Goal: Task Accomplishment & Management: Use online tool/utility

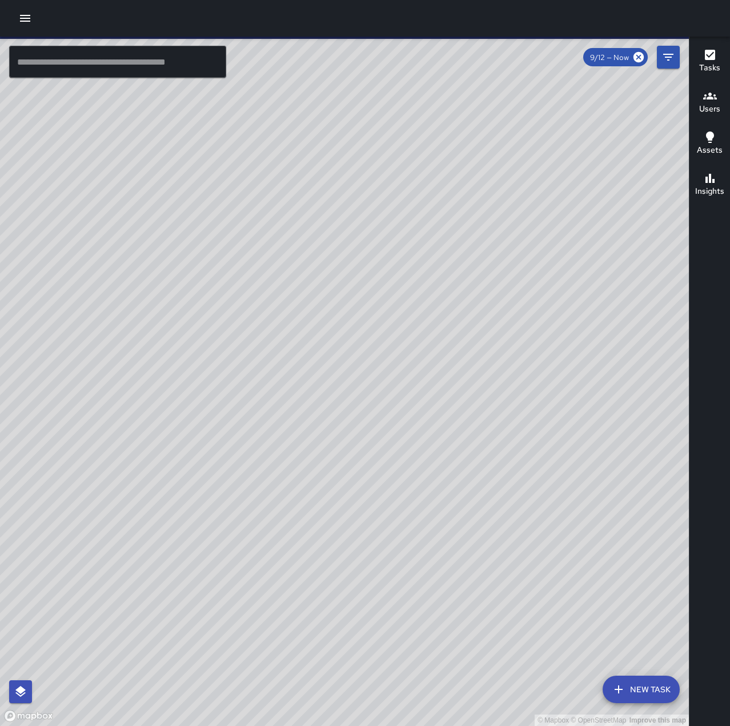
click at [33, 18] on button "button" at bounding box center [25, 18] width 23 height 23
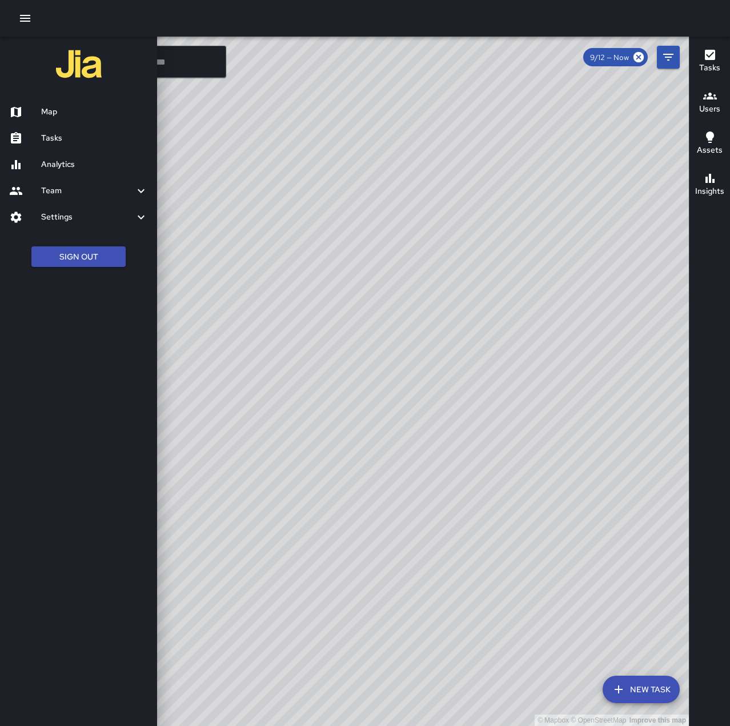
click at [73, 134] on h6 "Tasks" at bounding box center [94, 138] width 107 height 13
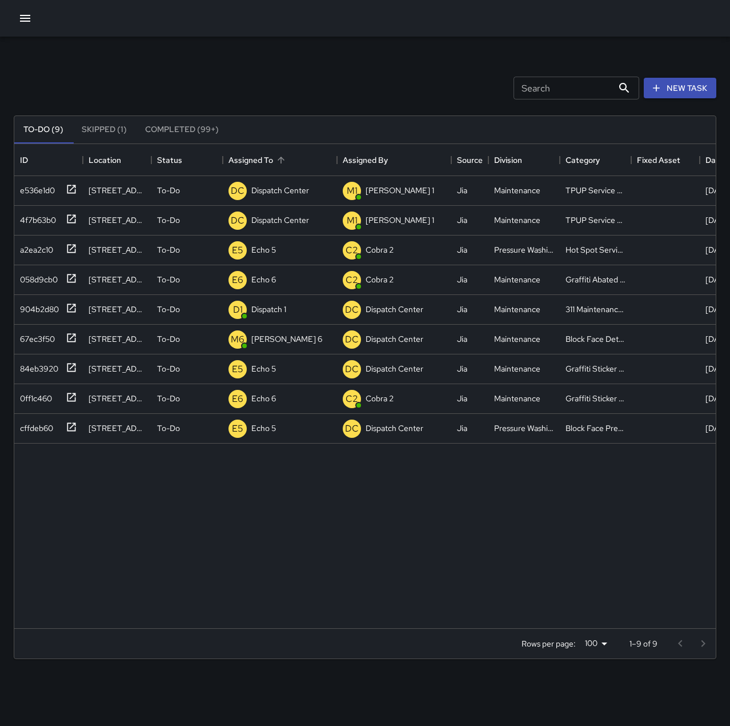
scroll to position [475, 693]
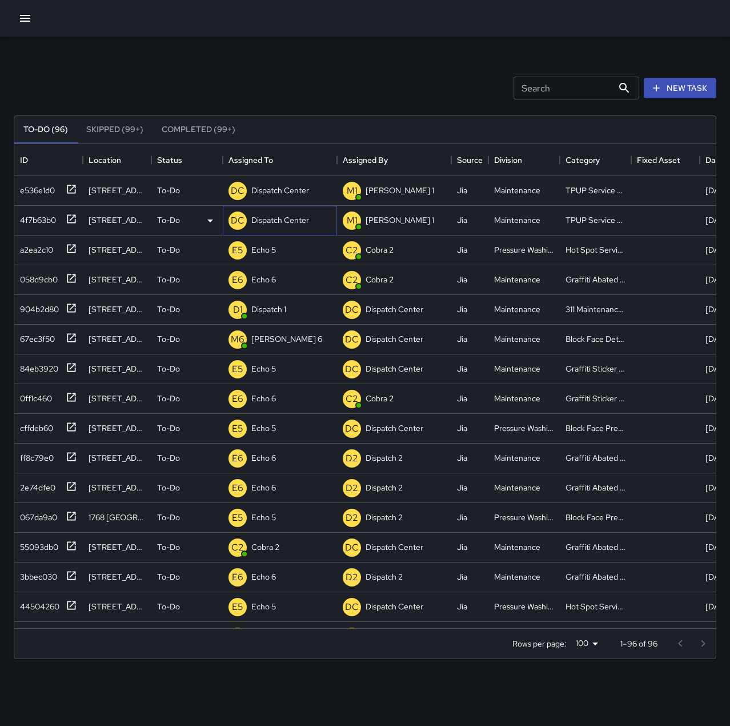
click at [318, 221] on div "DC Dispatch Center" at bounding box center [280, 221] width 114 height 30
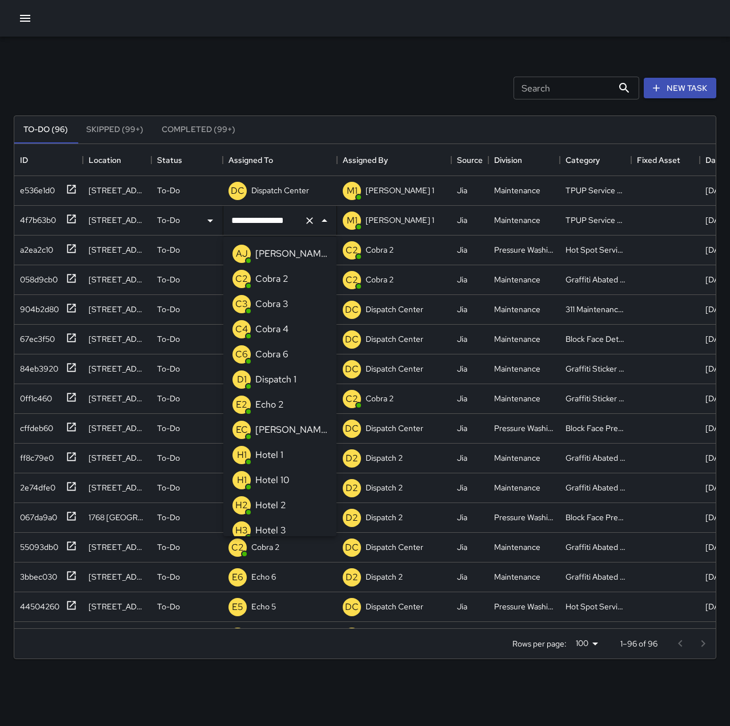
scroll to position [761, 0]
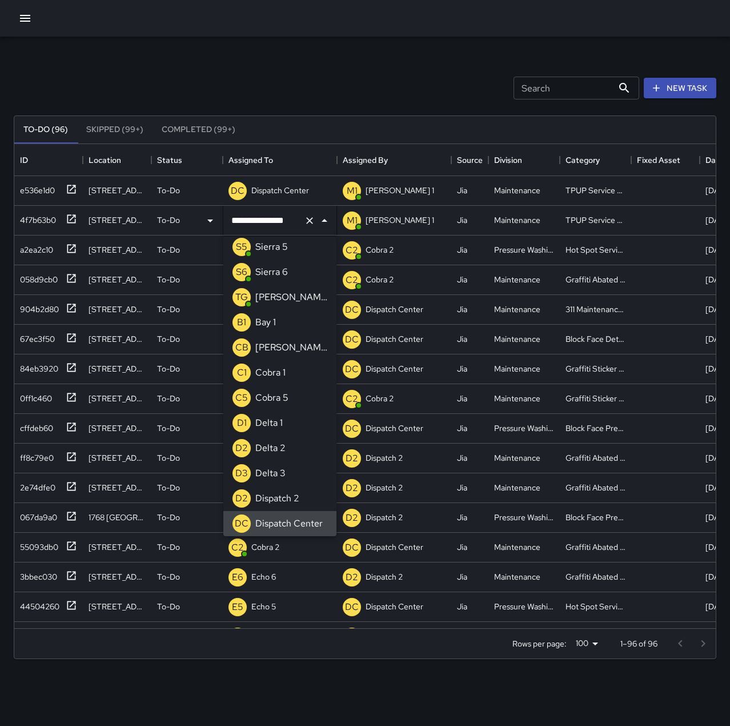
click at [312, 222] on icon "Clear" at bounding box center [309, 220] width 7 height 7
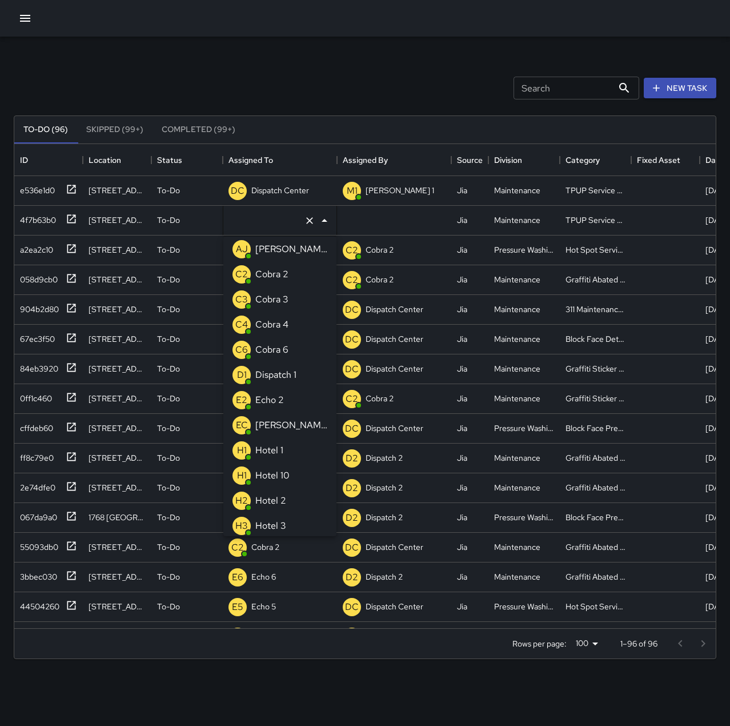
click at [271, 401] on p "Echo 2" at bounding box center [269, 400] width 29 height 14
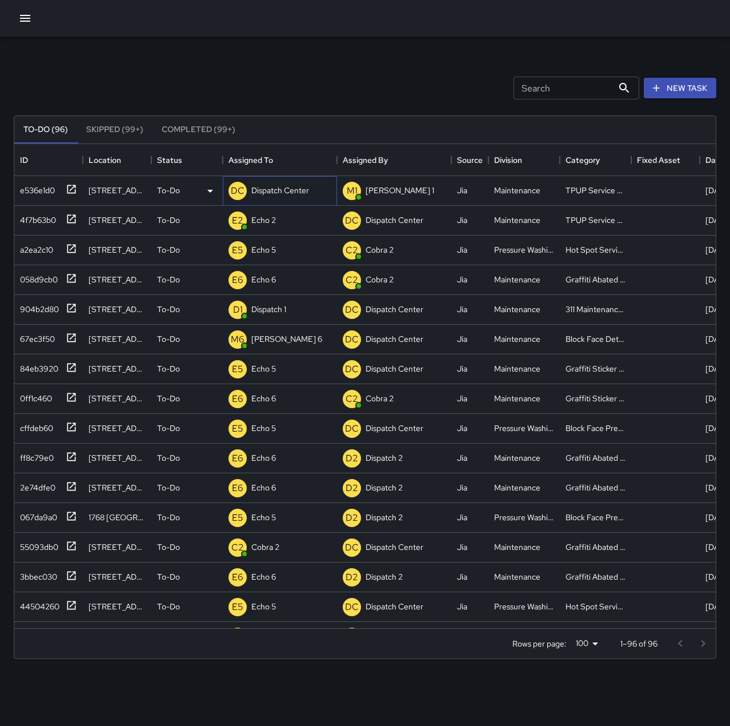
click at [274, 190] on p "Dispatch Center" at bounding box center [280, 190] width 58 height 11
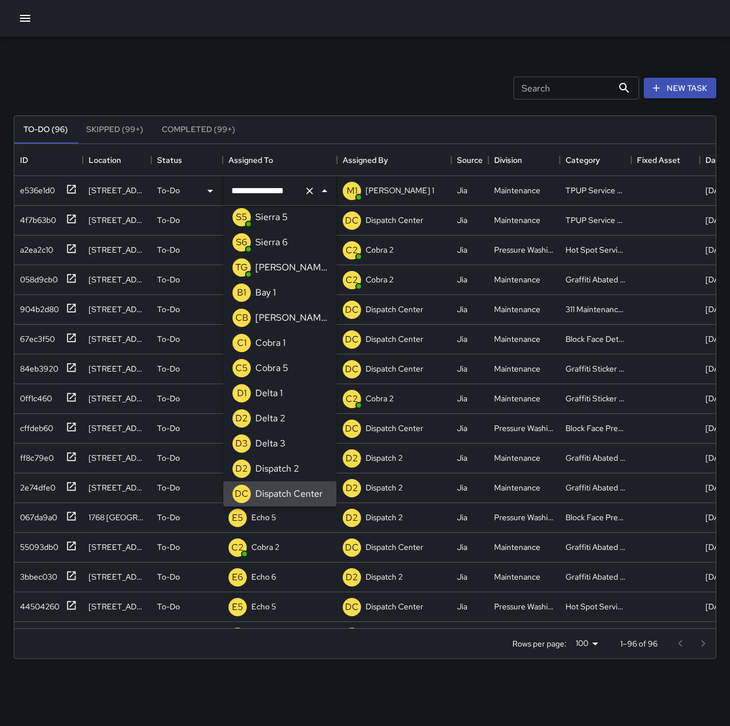
click at [312, 190] on icon "Clear" at bounding box center [309, 190] width 11 height 11
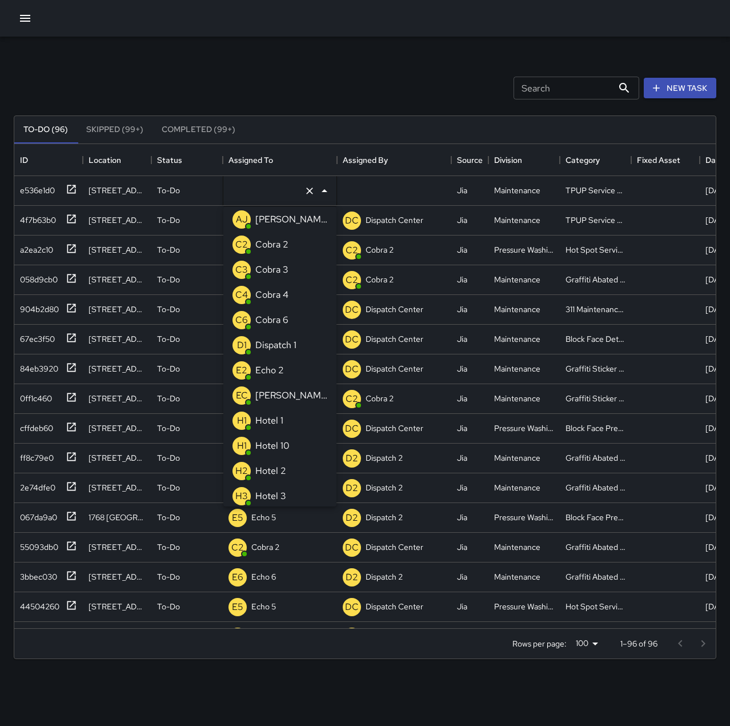
click at [272, 367] on p "Echo 2" at bounding box center [269, 370] width 29 height 14
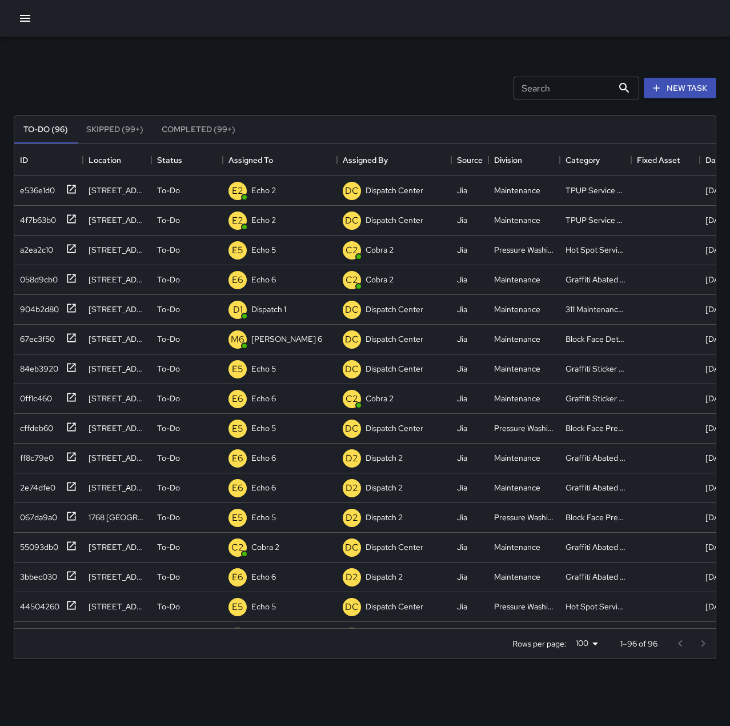
click at [299, 89] on div "Search Search New Task" at bounding box center [364, 87] width 707 height 59
click at [57, 305] on div "904b2d80" at bounding box center [36, 307] width 43 height 16
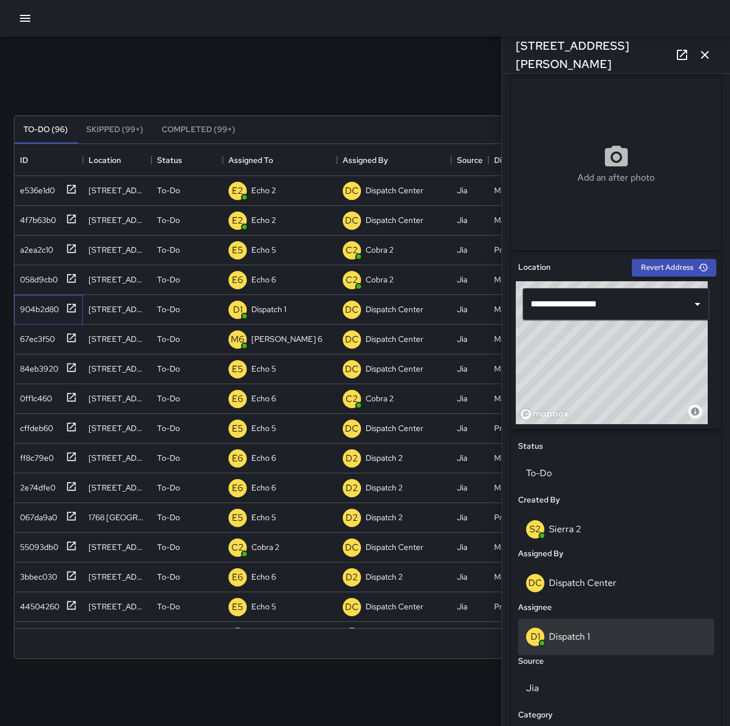
scroll to position [229, 0]
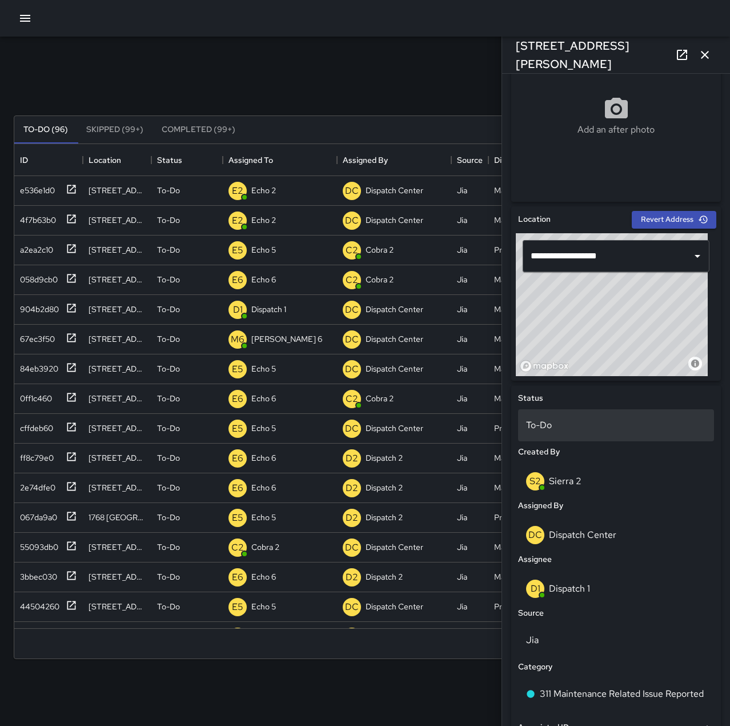
click at [577, 431] on p "To-Do" at bounding box center [616, 425] width 180 height 14
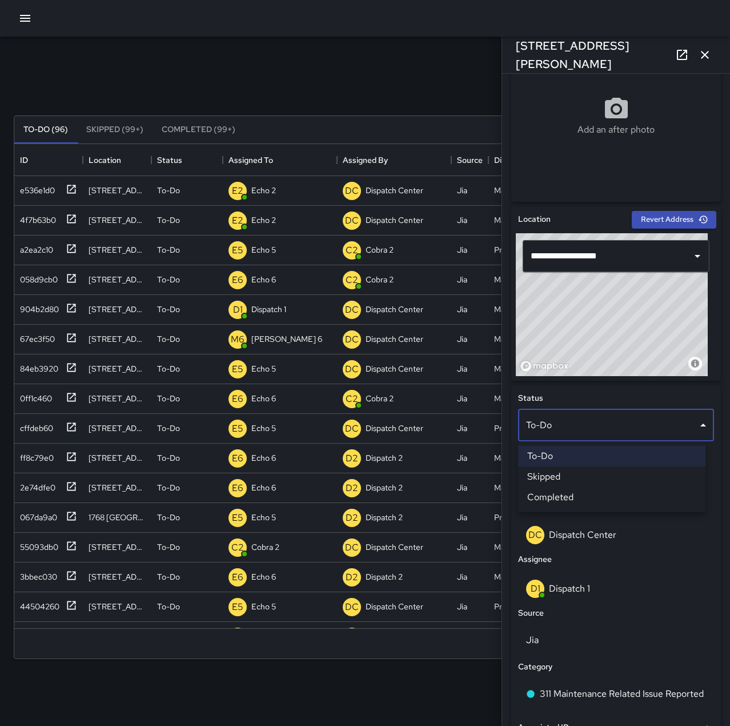
click at [583, 475] on li "Skipped" at bounding box center [611, 476] width 187 height 21
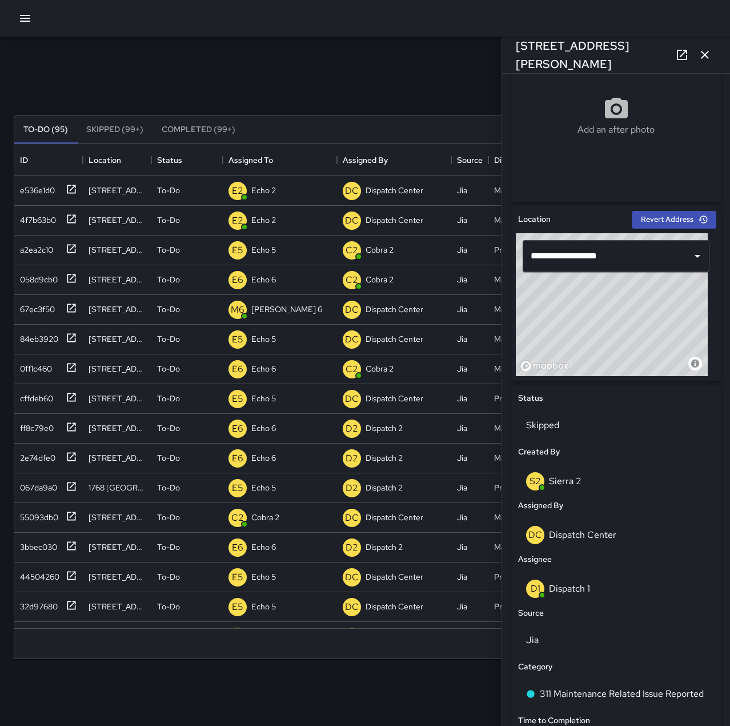
click at [698, 59] on icon "button" at bounding box center [705, 55] width 14 height 14
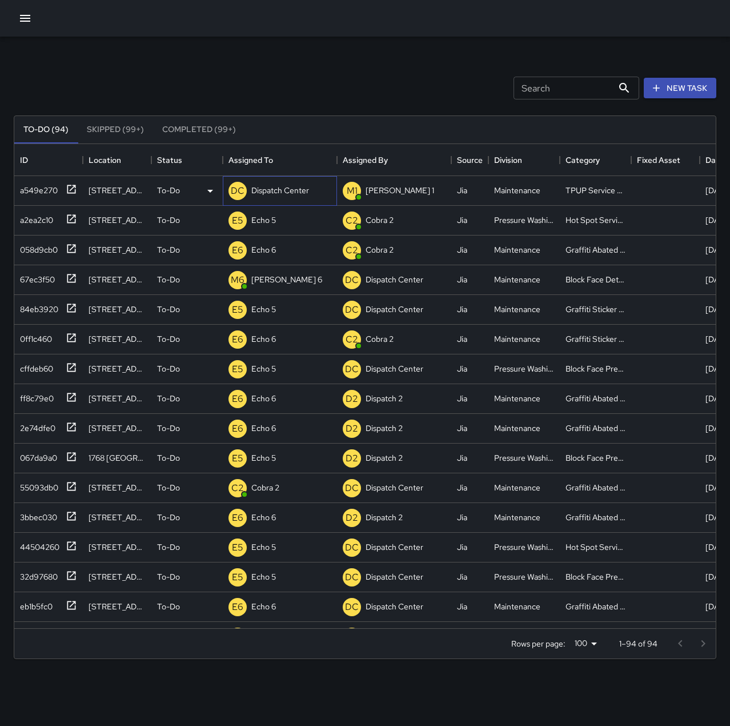
click at [284, 193] on p "Dispatch Center" at bounding box center [280, 190] width 58 height 11
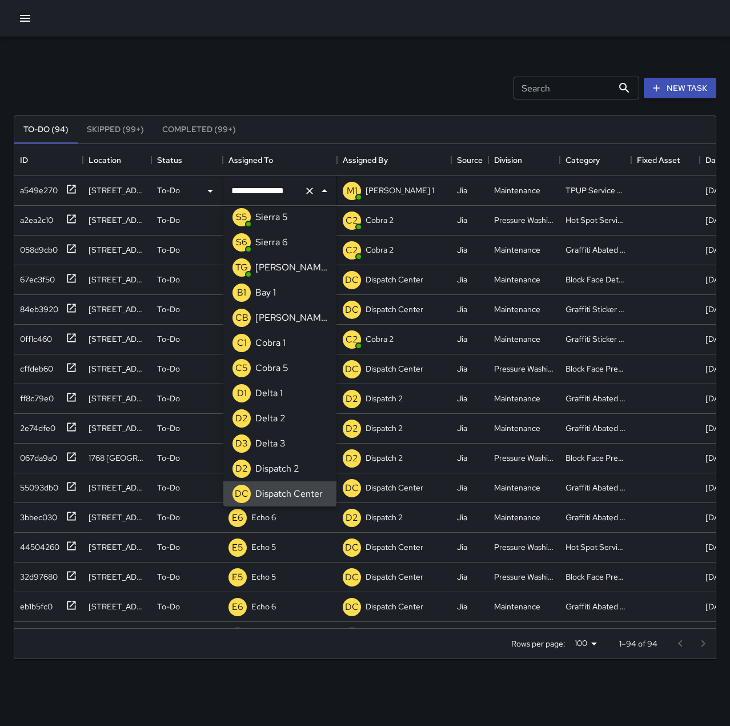
click at [310, 190] on icon "Clear" at bounding box center [309, 190] width 7 height 7
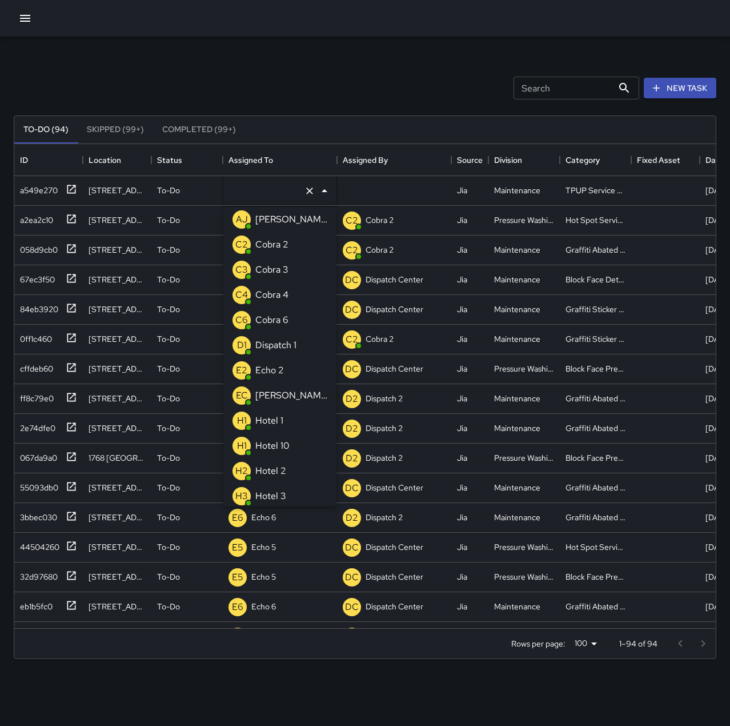
click at [290, 373] on li "E2 Echo 2" at bounding box center [279, 370] width 113 height 25
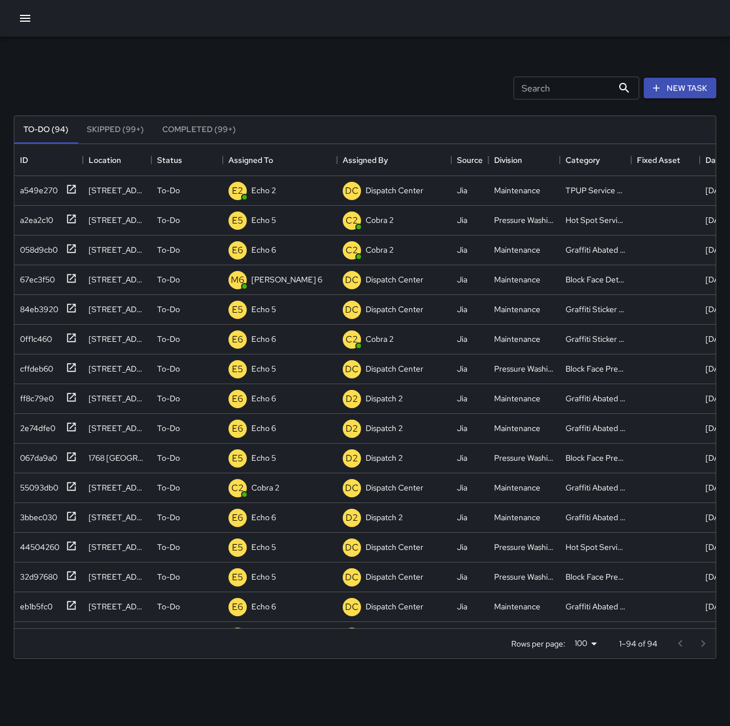
click at [256, 66] on div "Search Search New Task" at bounding box center [364, 87] width 707 height 59
click at [288, 194] on p "Dispatch Center" at bounding box center [280, 190] width 58 height 11
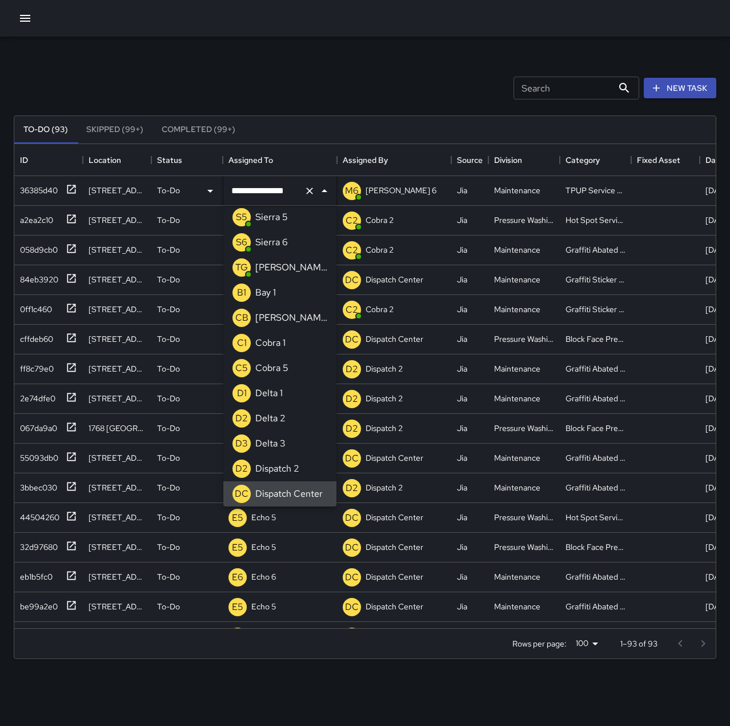
click at [309, 193] on icon "Clear" at bounding box center [309, 190] width 11 height 11
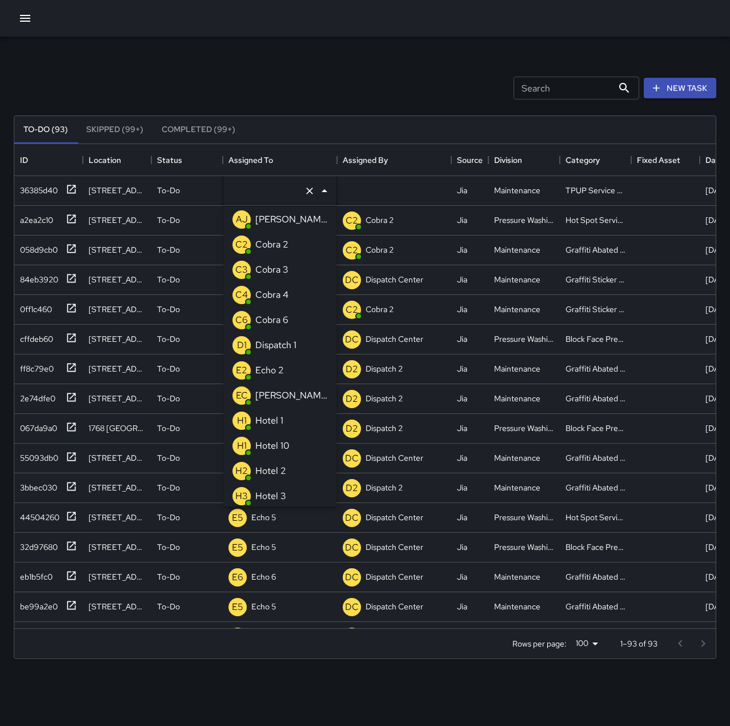
click at [287, 372] on li "E2 Echo 2" at bounding box center [279, 370] width 113 height 25
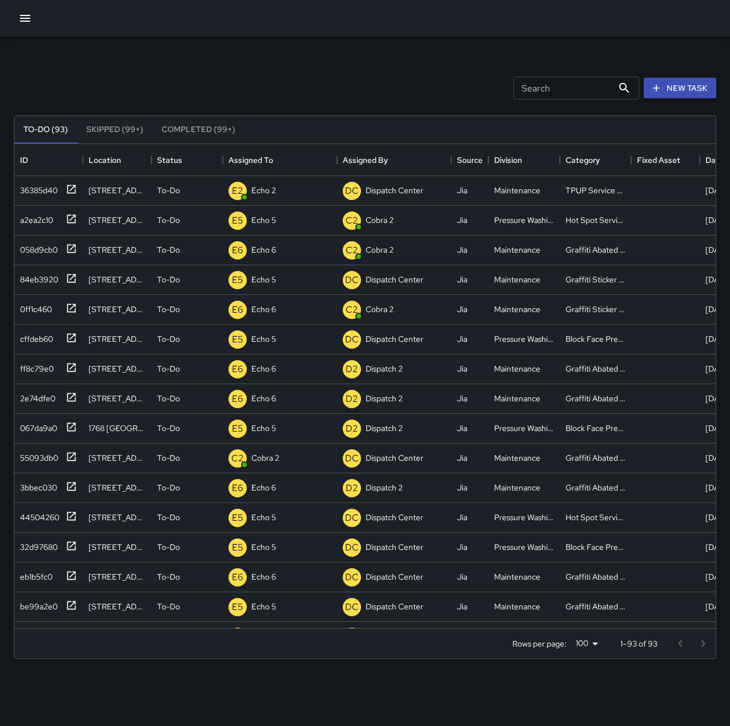
click at [308, 87] on div "Search Search New Task" at bounding box center [364, 87] width 707 height 59
click at [30, 17] on icon "button" at bounding box center [25, 18] width 14 height 14
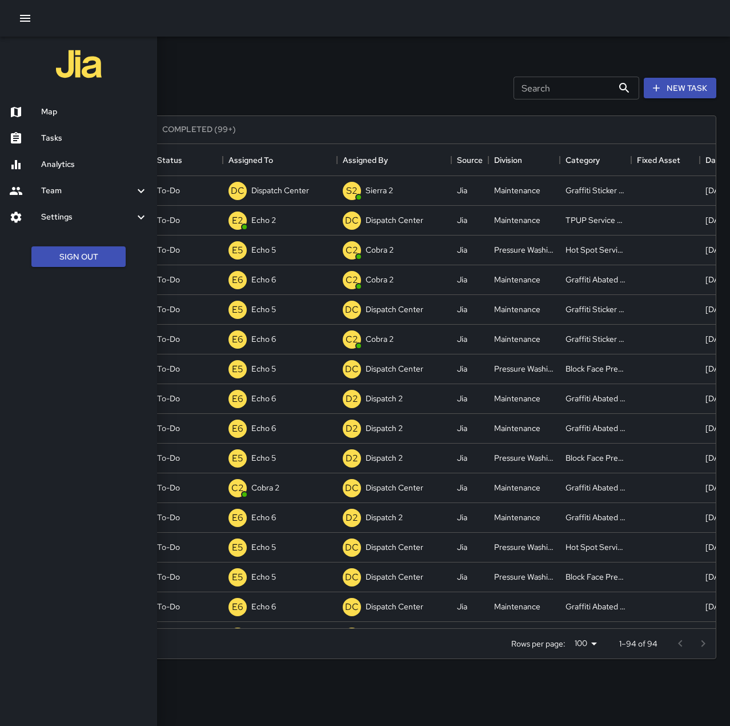
click at [55, 109] on h6 "Map" at bounding box center [94, 112] width 107 height 13
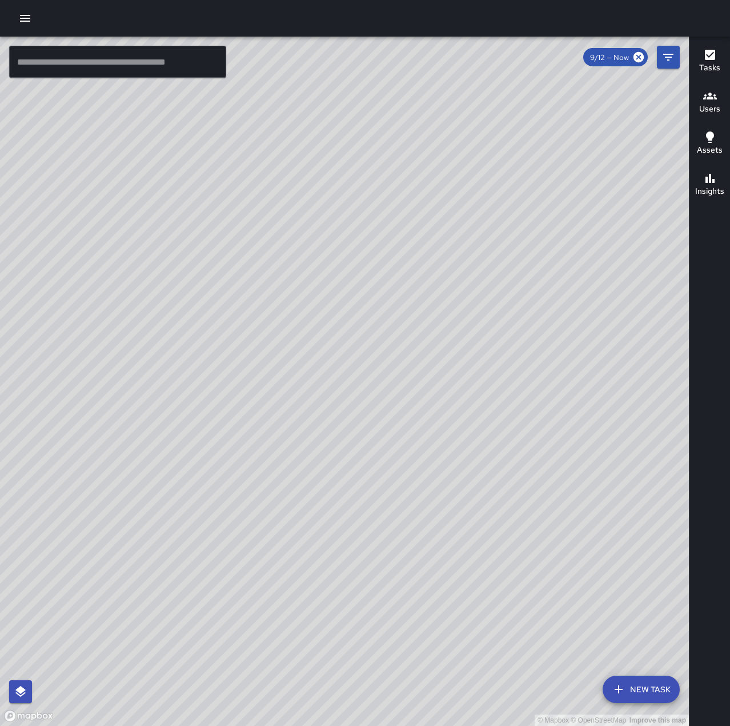
drag, startPoint x: 374, startPoint y: 356, endPoint x: 237, endPoint y: 753, distance: 420.1
click at [237, 725] on html "© Mapbox © OpenStreetMap Improve this map ​ New Task 9/12 — Now Map Layers Task…" at bounding box center [365, 363] width 730 height 726
drag, startPoint x: 566, startPoint y: 497, endPoint x: 401, endPoint y: 269, distance: 281.5
click at [399, 270] on div "© Mapbox © OpenStreetMap Improve this map" at bounding box center [344, 381] width 689 height 689
drag, startPoint x: 387, startPoint y: 439, endPoint x: 584, endPoint y: 203, distance: 307.1
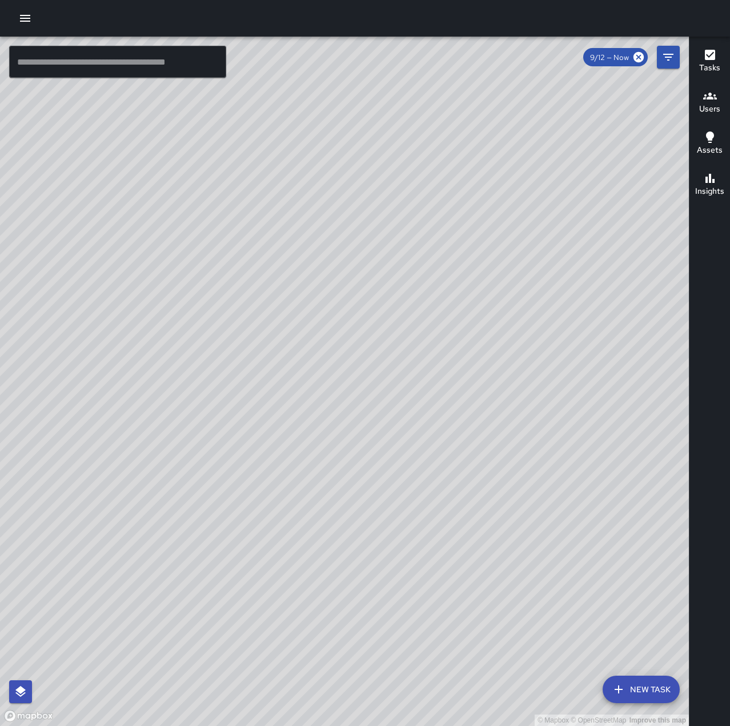
click at [584, 203] on div "© Mapbox © OpenStreetMap Improve this map" at bounding box center [344, 381] width 689 height 689
drag, startPoint x: 356, startPoint y: 409, endPoint x: 673, endPoint y: 261, distance: 350.2
click at [673, 261] on div "© Mapbox © OpenStreetMap Improve this map" at bounding box center [344, 381] width 689 height 689
drag, startPoint x: 157, startPoint y: 333, endPoint x: 468, endPoint y: 753, distance: 523.0
click at [468, 725] on html "© Mapbox © OpenStreetMap Improve this map ​ New Task 9/12 — Now Map Layers Task…" at bounding box center [365, 363] width 730 height 726
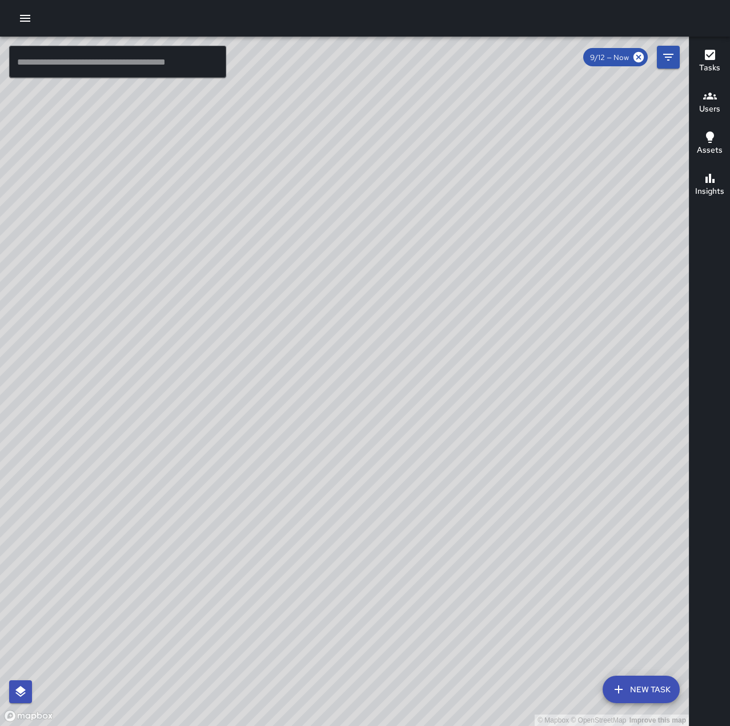
drag, startPoint x: 530, startPoint y: 528, endPoint x: 139, endPoint y: 386, distance: 416.5
click at [139, 386] on div "© Mapbox © OpenStreetMap Improve this map" at bounding box center [344, 381] width 689 height 689
click at [24, 13] on icon "button" at bounding box center [25, 18] width 14 height 14
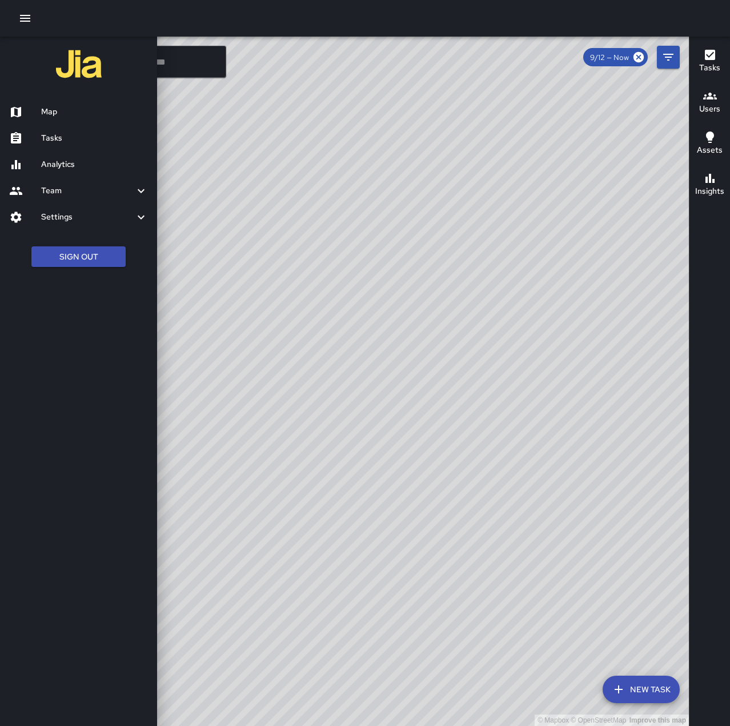
click at [53, 135] on h6 "Tasks" at bounding box center [94, 138] width 107 height 13
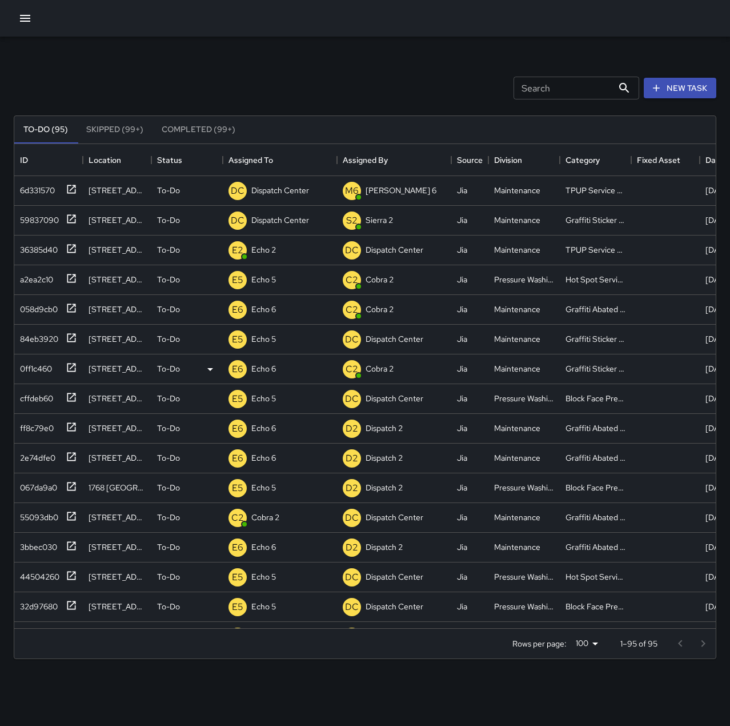
scroll to position [475, 693]
click at [265, 191] on p "Dispatch Center" at bounding box center [280, 190] width 58 height 11
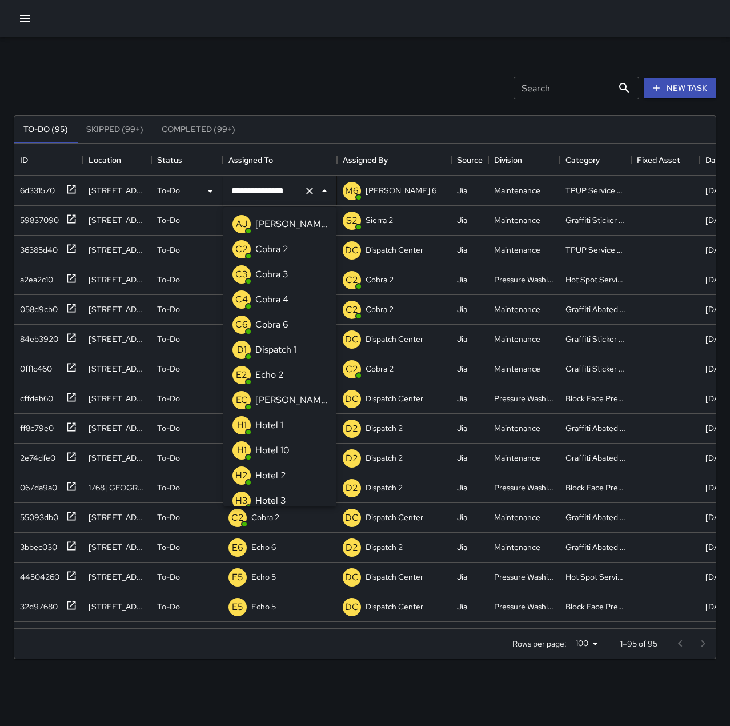
scroll to position [761, 0]
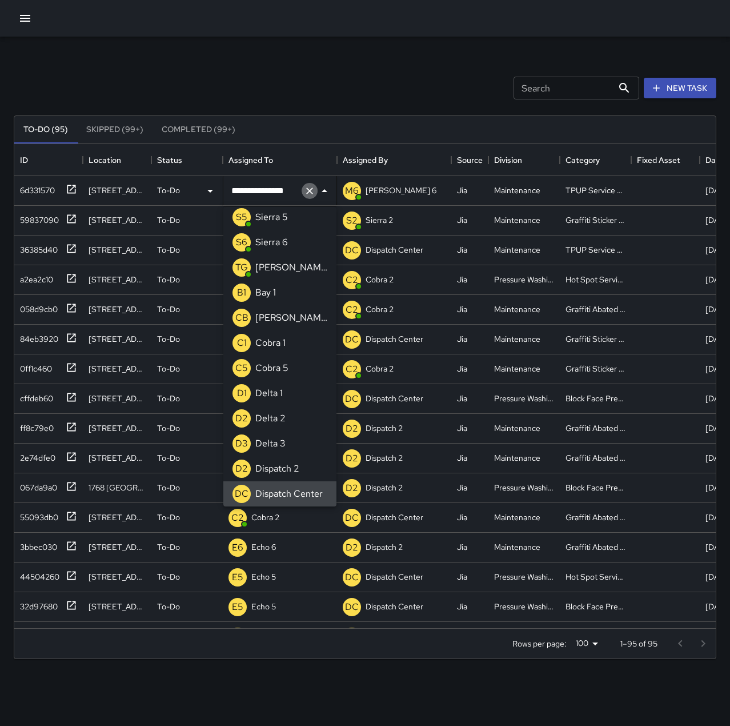
click at [311, 189] on icon "Clear" at bounding box center [309, 190] width 7 height 7
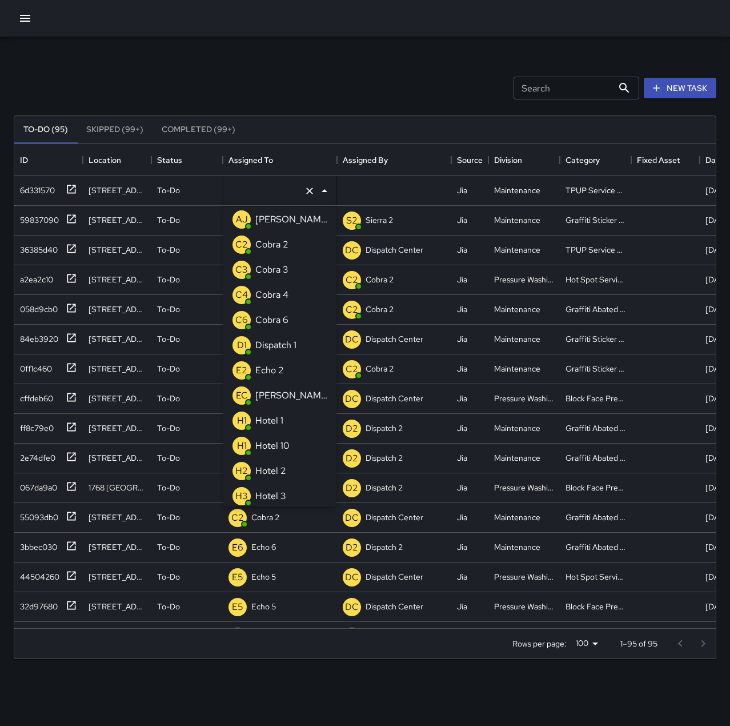
click at [290, 375] on li "E2 Echo 2" at bounding box center [279, 370] width 113 height 25
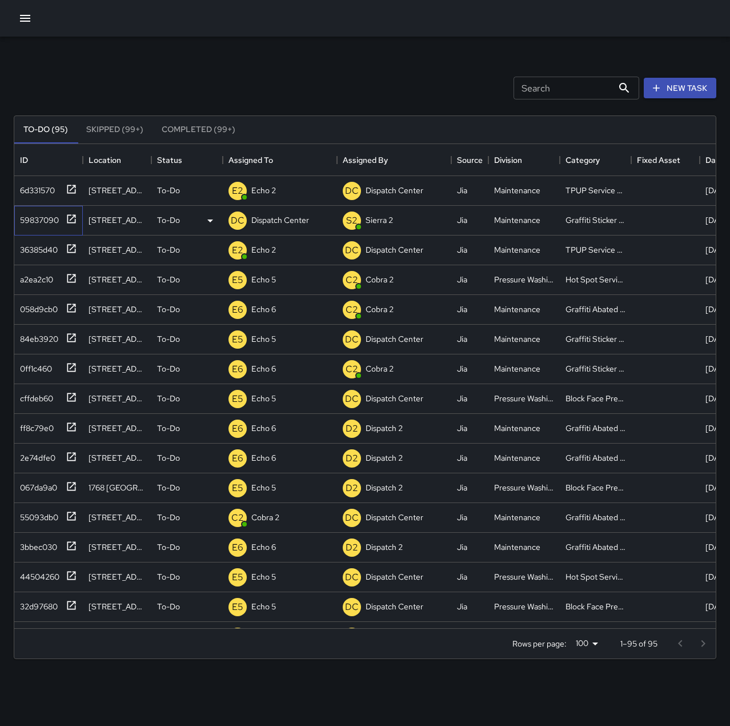
click at [48, 220] on div "59837090" at bounding box center [36, 218] width 43 height 16
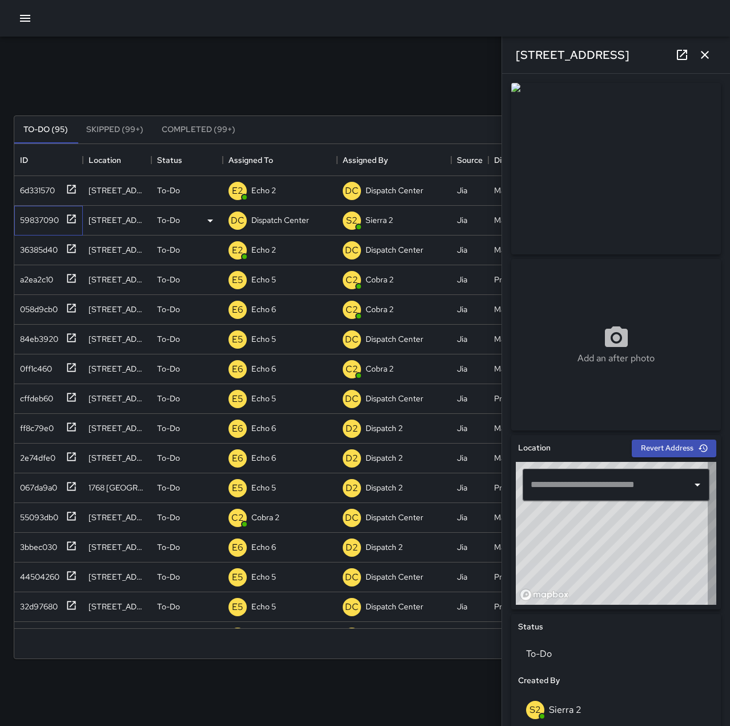
type input "**********"
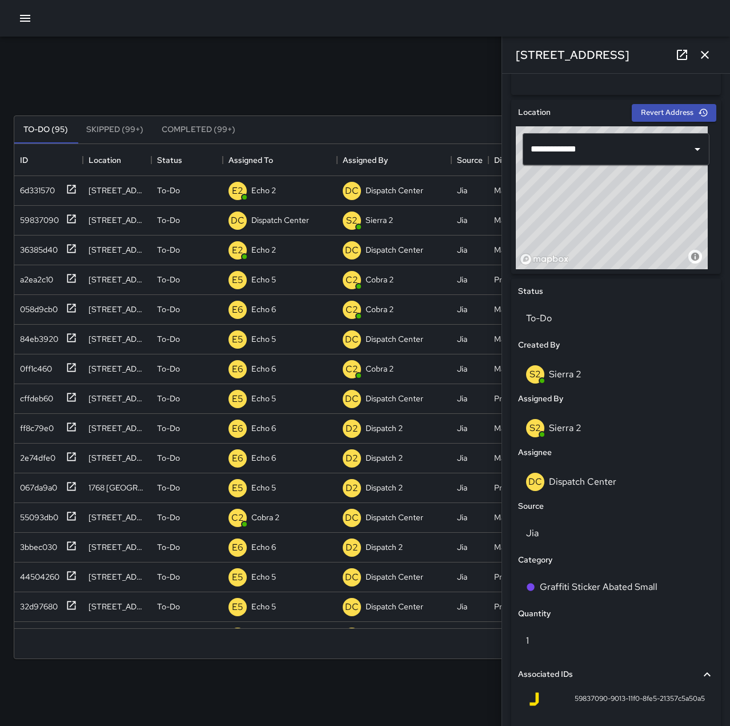
scroll to position [343, 0]
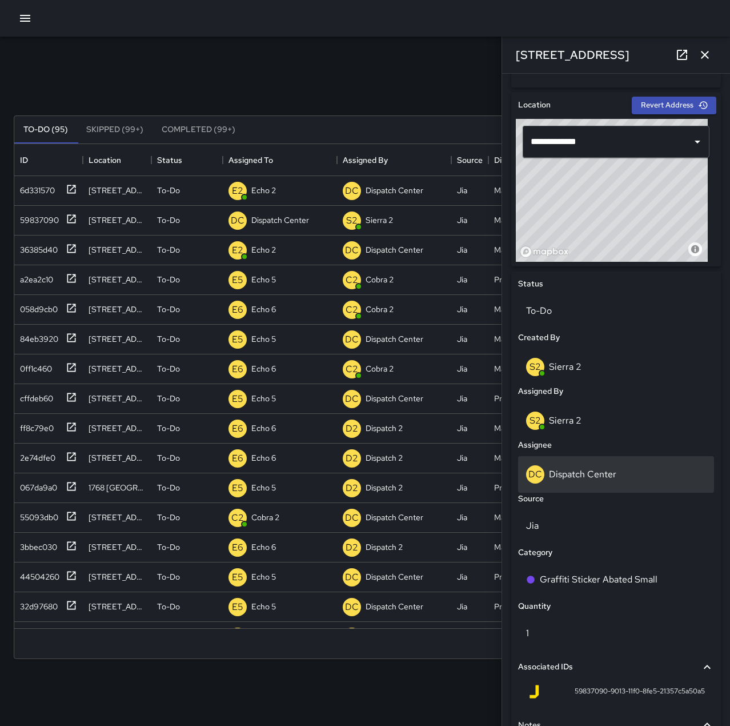
click at [615, 464] on div "DC Dispatch Center" at bounding box center [616, 474] width 196 height 37
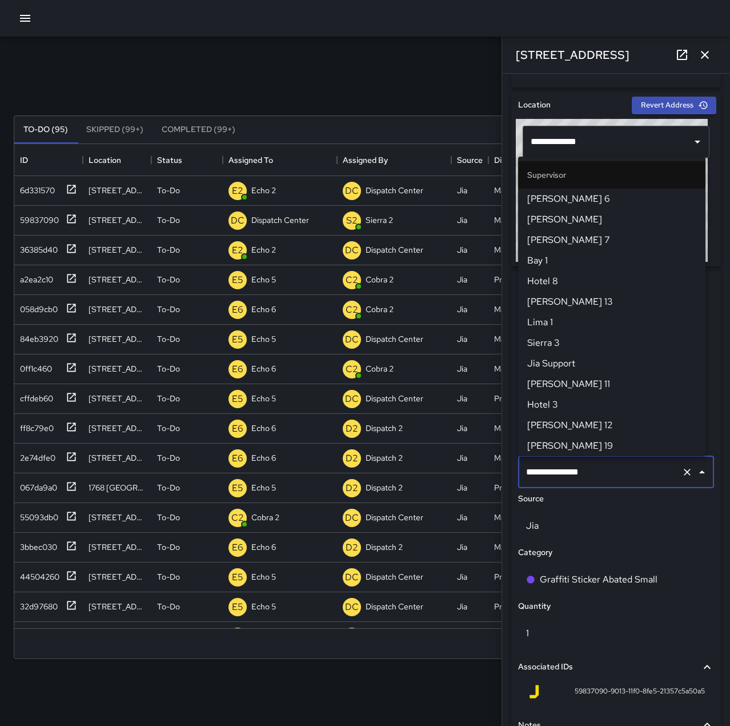
scroll to position [1090, 0]
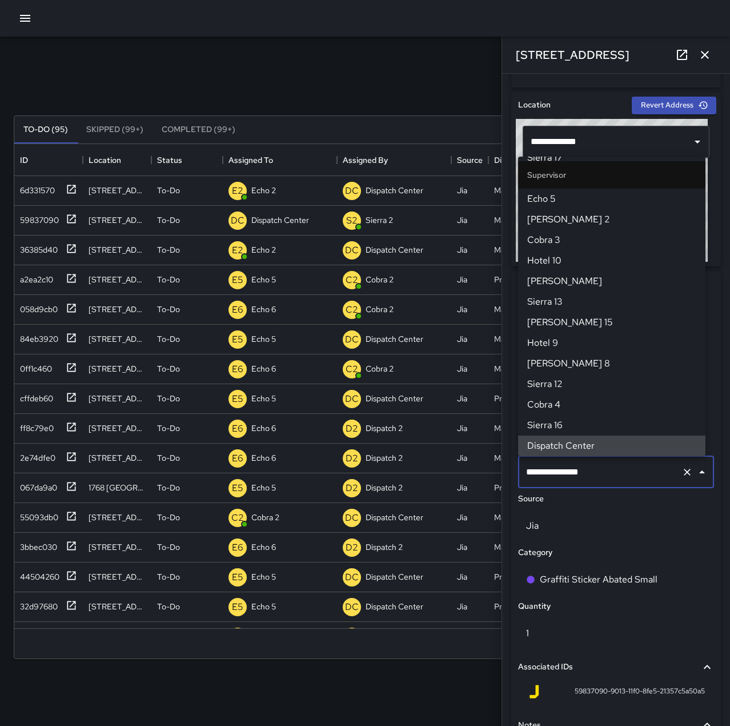
click at [684, 470] on icon "Clear" at bounding box center [687, 472] width 7 height 7
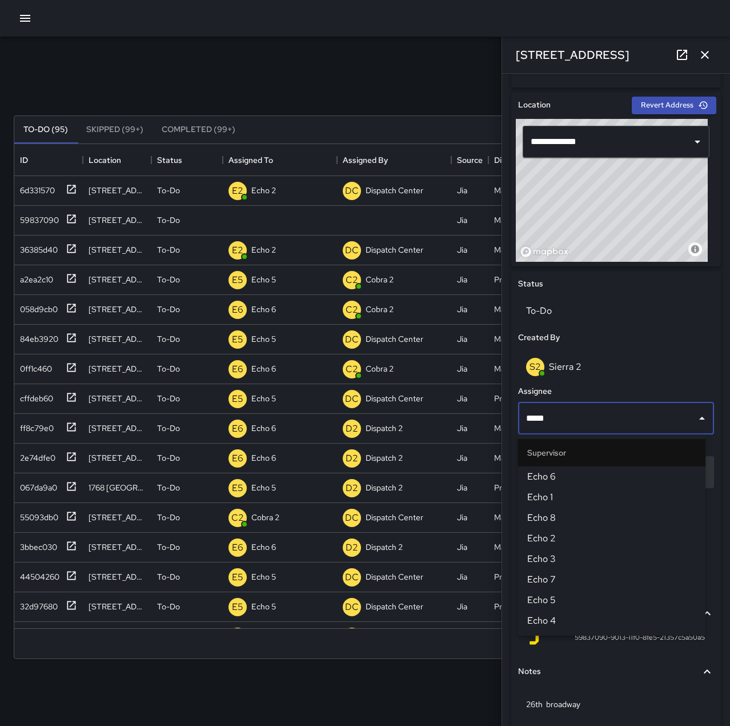
type input "******"
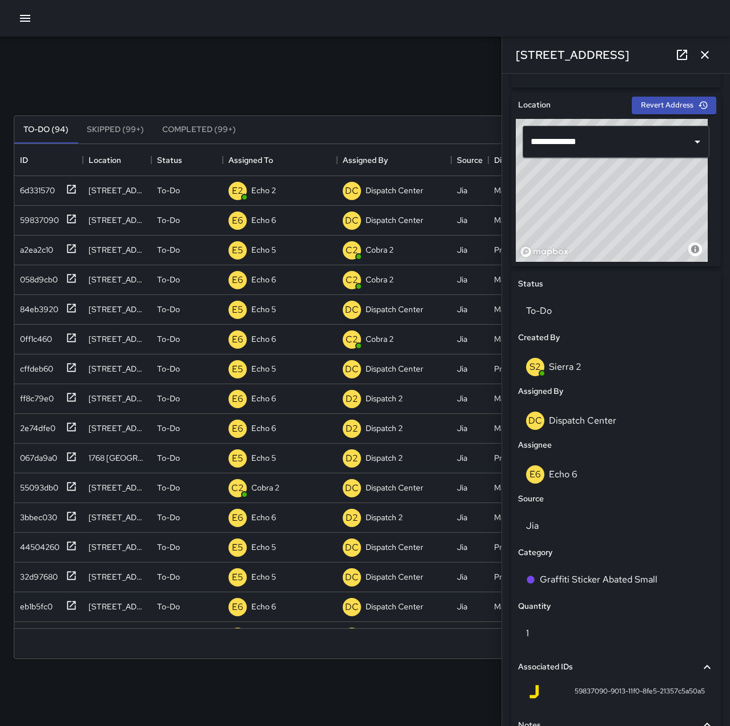
click at [709, 53] on icon "button" at bounding box center [705, 55] width 14 height 14
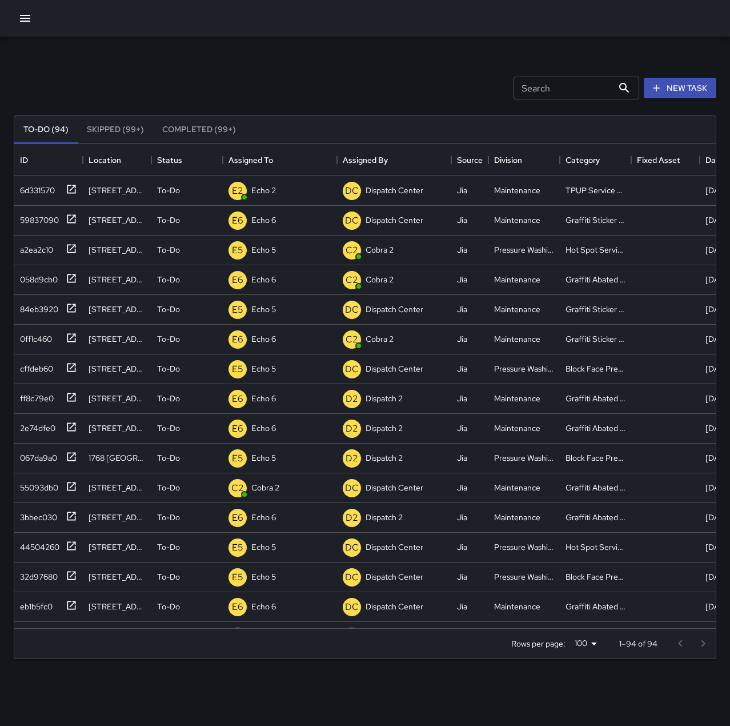
click at [26, 22] on icon "button" at bounding box center [25, 18] width 14 height 14
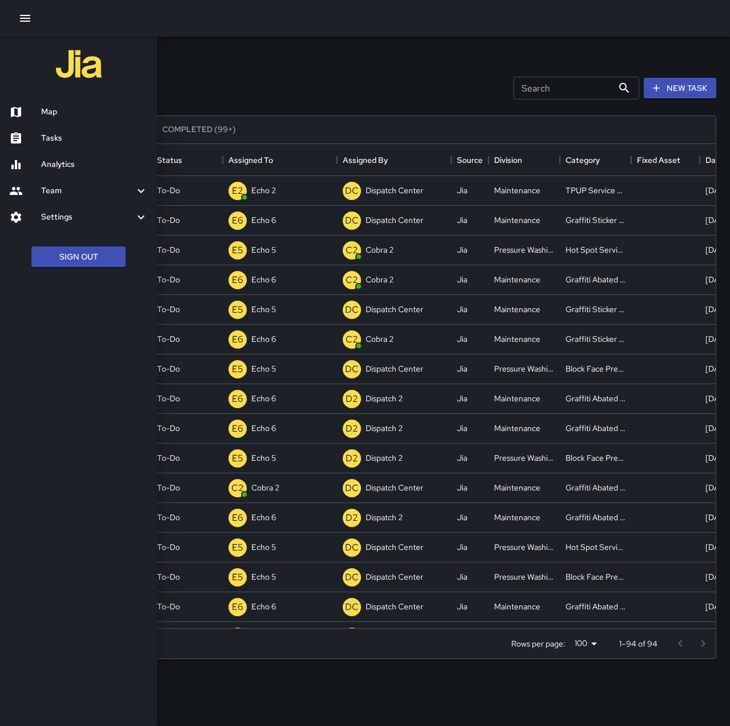
click at [66, 118] on h6 "Map" at bounding box center [94, 112] width 107 height 13
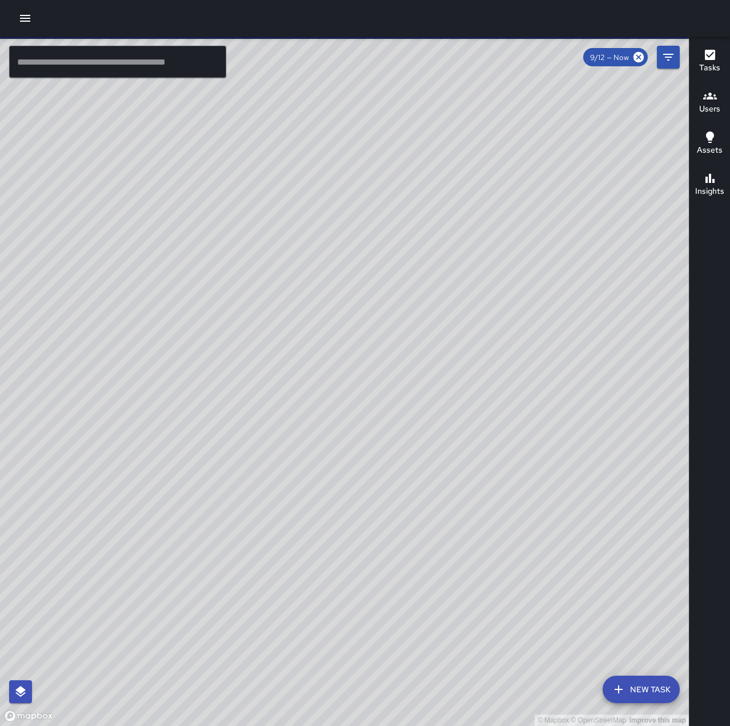
drag, startPoint x: 437, startPoint y: 493, endPoint x: 568, endPoint y: 390, distance: 166.4
click at [568, 390] on div "© Mapbox © OpenStreetMap Improve this map" at bounding box center [344, 381] width 689 height 689
drag, startPoint x: 579, startPoint y: 227, endPoint x: 446, endPoint y: 391, distance: 211.7
click at [446, 391] on div "© Mapbox © OpenStreetMap Improve this map" at bounding box center [344, 381] width 689 height 689
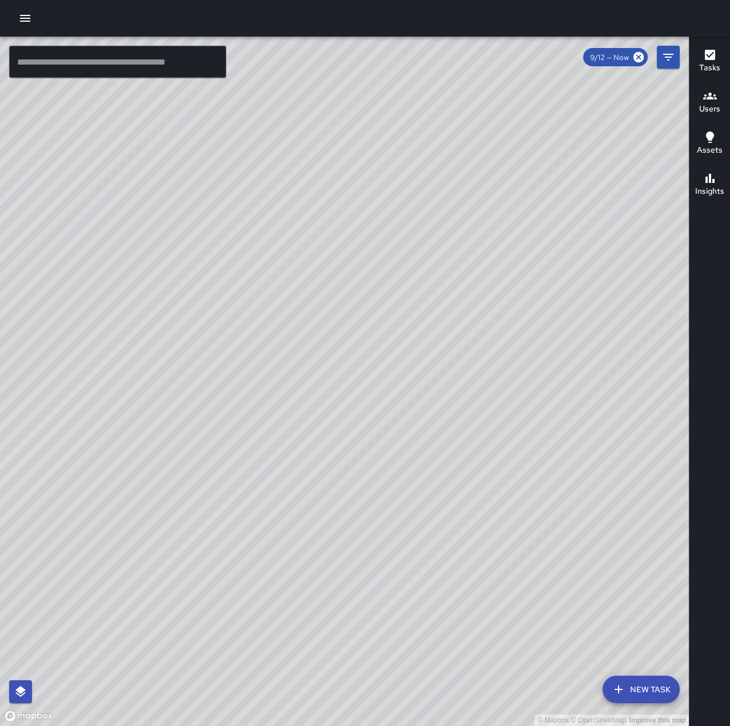
drag, startPoint x: 535, startPoint y: 326, endPoint x: 495, endPoint y: 116, distance: 213.6
click at [495, 116] on div "© Mapbox © OpenStreetMap Improve this map" at bounding box center [344, 381] width 689 height 689
drag, startPoint x: 291, startPoint y: 425, endPoint x: 523, endPoint y: 89, distance: 407.8
click at [523, 89] on div "© Mapbox © OpenStreetMap Improve this map" at bounding box center [344, 381] width 689 height 689
drag, startPoint x: 467, startPoint y: 466, endPoint x: 466, endPoint y: 348, distance: 118.3
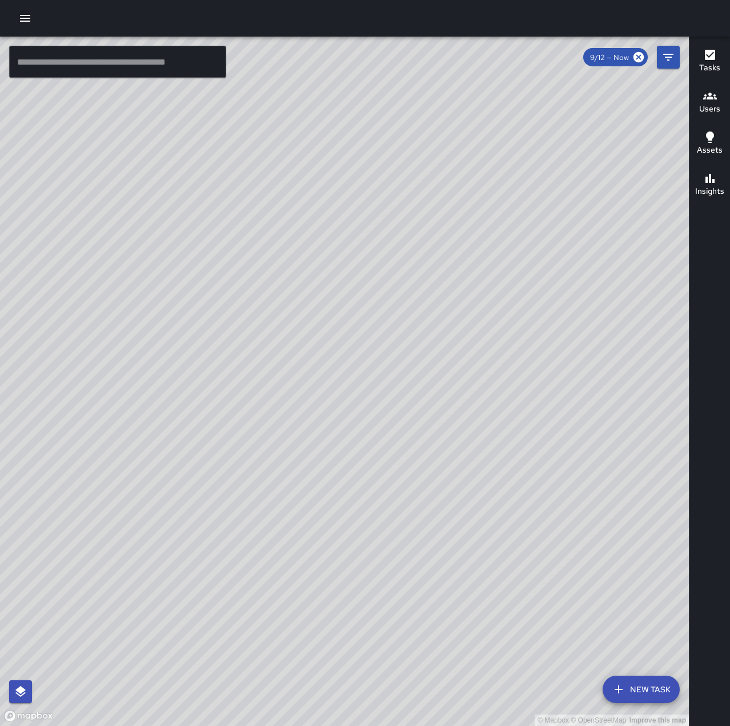
click at [466, 348] on div "© Mapbox © OpenStreetMap Improve this map" at bounding box center [344, 381] width 689 height 689
drag, startPoint x: 369, startPoint y: 439, endPoint x: 593, endPoint y: 210, distance: 320.4
click at [593, 210] on div "© Mapbox © OpenStreetMap Improve this map" at bounding box center [344, 381] width 689 height 689
drag, startPoint x: 423, startPoint y: 566, endPoint x: 487, endPoint y: 365, distance: 210.9
click at [487, 365] on div "© Mapbox © OpenStreetMap Improve this map" at bounding box center [344, 381] width 689 height 689
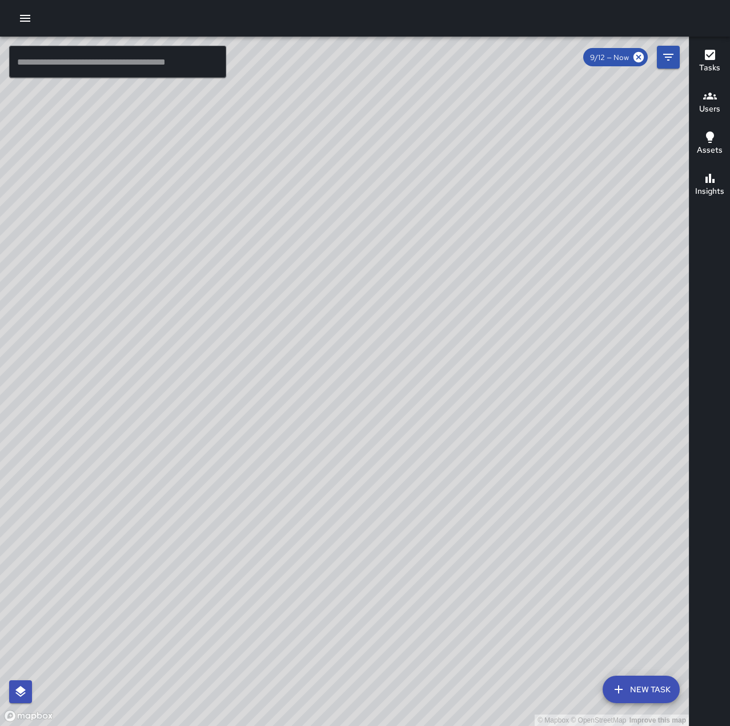
drag, startPoint x: 442, startPoint y: 494, endPoint x: 271, endPoint y: 466, distance: 173.8
click at [271, 466] on div "© Mapbox © OpenStreetMap Improve this map" at bounding box center [344, 381] width 689 height 689
drag, startPoint x: 439, startPoint y: 242, endPoint x: 374, endPoint y: 560, distance: 324.2
click at [368, 566] on div "© Mapbox © OpenStreetMap Improve this map" at bounding box center [344, 381] width 689 height 689
drag, startPoint x: 426, startPoint y: 257, endPoint x: 460, endPoint y: 529, distance: 273.5
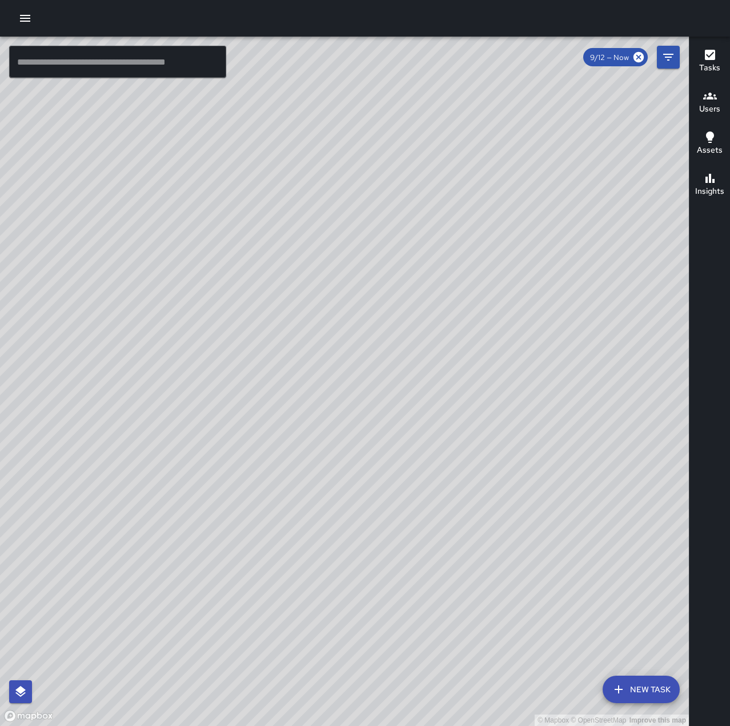
click at [460, 529] on div "© Mapbox © OpenStreetMap Improve this map" at bounding box center [344, 381] width 689 height 689
drag, startPoint x: 533, startPoint y: 390, endPoint x: 476, endPoint y: 608, distance: 225.1
click at [476, 608] on div "© Mapbox © OpenStreetMap Improve this map" at bounding box center [344, 381] width 689 height 689
drag, startPoint x: 590, startPoint y: 453, endPoint x: 281, endPoint y: 466, distance: 309.4
click at [251, 480] on div "© Mapbox © OpenStreetMap Improve this map" at bounding box center [344, 381] width 689 height 689
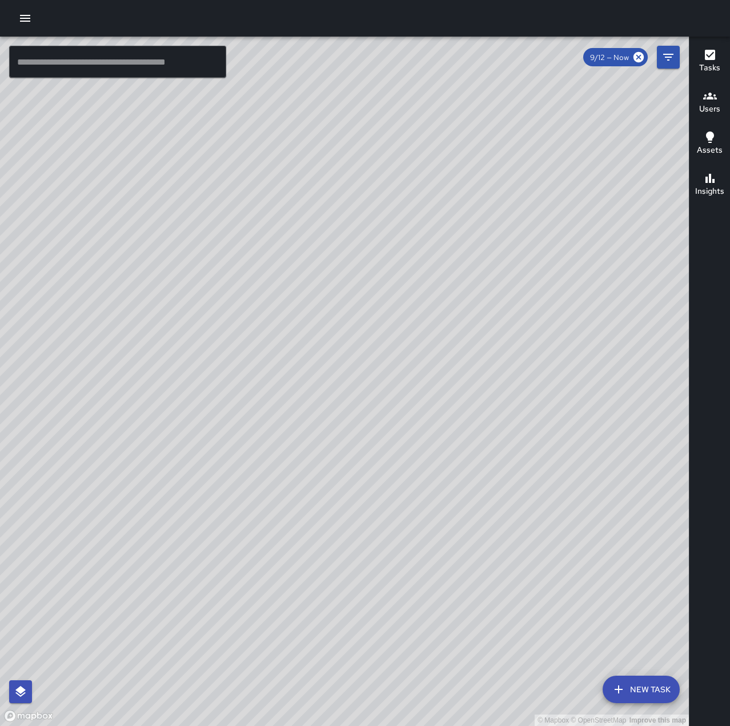
drag, startPoint x: 525, startPoint y: 448, endPoint x: 260, endPoint y: 406, distance: 267.8
click at [260, 406] on div "© Mapbox © OpenStreetMap Improve this map" at bounding box center [344, 381] width 689 height 689
drag, startPoint x: 341, startPoint y: 375, endPoint x: 264, endPoint y: 335, distance: 86.4
click at [264, 335] on div "© Mapbox © OpenStreetMap Improve this map" at bounding box center [344, 381] width 689 height 689
drag, startPoint x: 243, startPoint y: 399, endPoint x: 290, endPoint y: 302, distance: 108.6
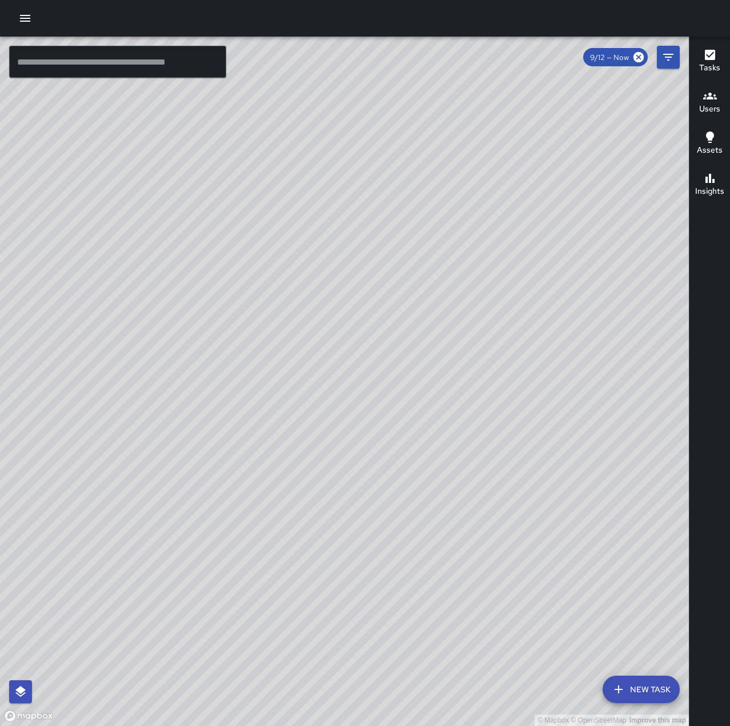
click at [290, 302] on div "© Mapbox © OpenStreetMap Improve this map" at bounding box center [344, 381] width 689 height 689
drag, startPoint x: 345, startPoint y: 570, endPoint x: 455, endPoint y: 568, distance: 110.9
click at [455, 568] on div "© Mapbox © OpenStreetMap Improve this map" at bounding box center [344, 381] width 689 height 689
click at [23, 15] on icon "button" at bounding box center [25, 18] width 10 height 7
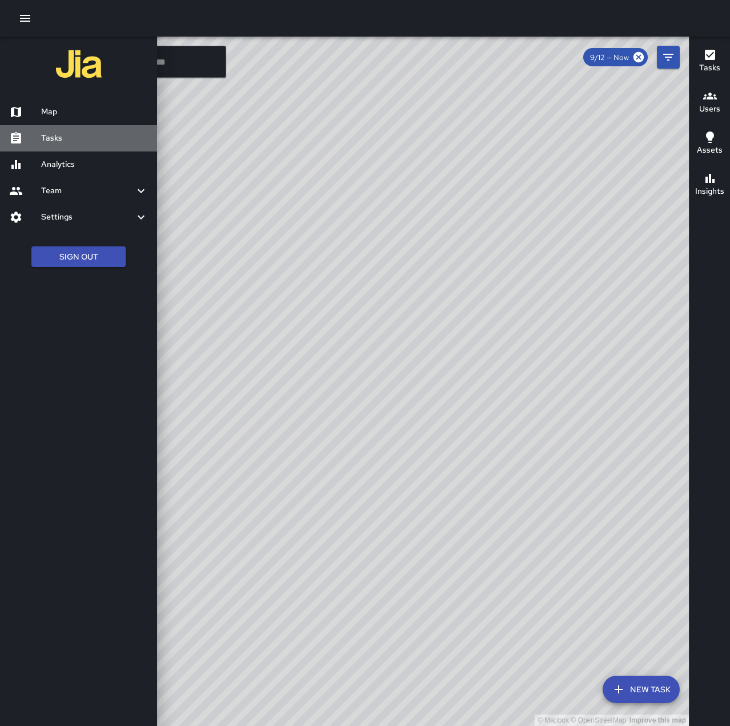
click at [82, 133] on h6 "Tasks" at bounding box center [94, 138] width 107 height 13
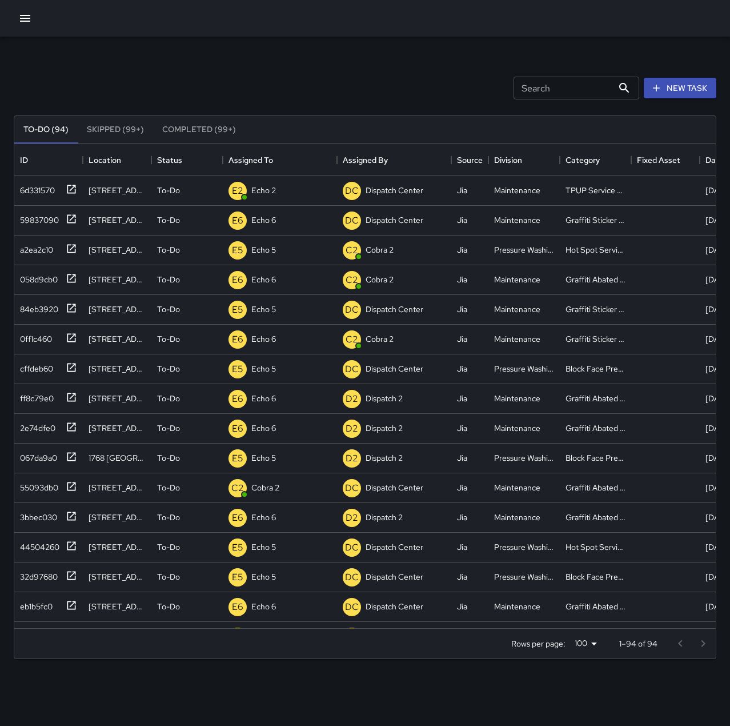
scroll to position [475, 693]
click at [31, 11] on button "button" at bounding box center [25, 18] width 23 height 23
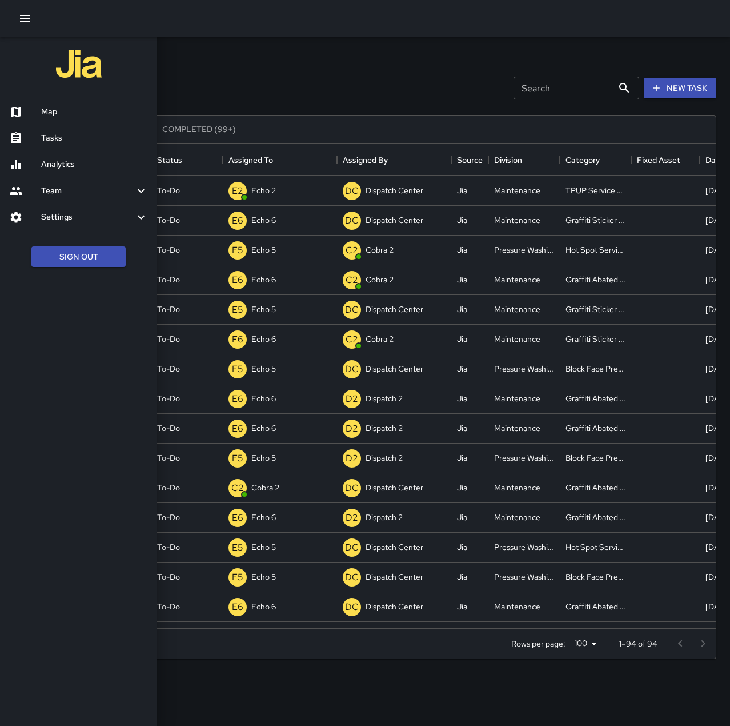
click at [61, 116] on h6 "Map" at bounding box center [94, 112] width 107 height 13
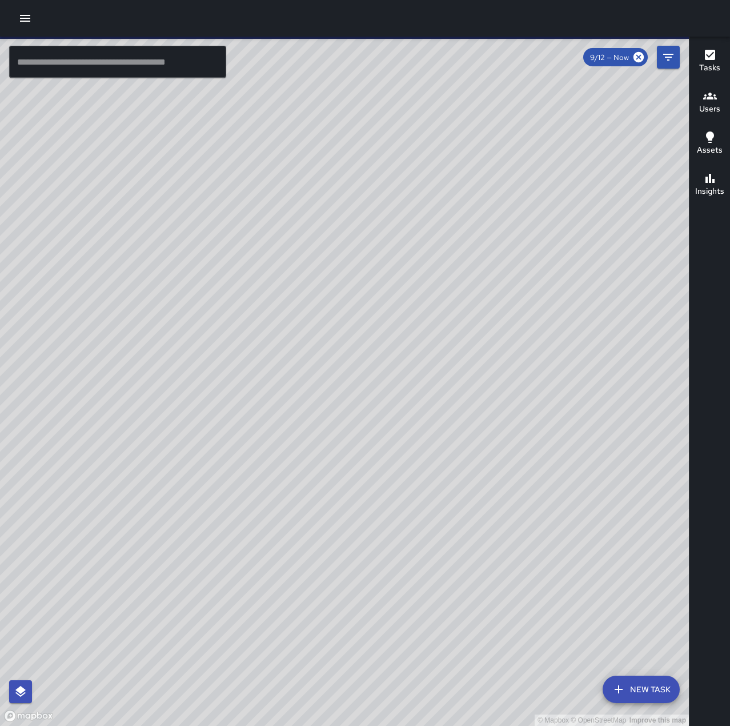
drag, startPoint x: 579, startPoint y: 276, endPoint x: 412, endPoint y: 423, distance: 222.7
click at [412, 423] on div "© Mapbox © OpenStreetMap Improve this map" at bounding box center [344, 381] width 689 height 689
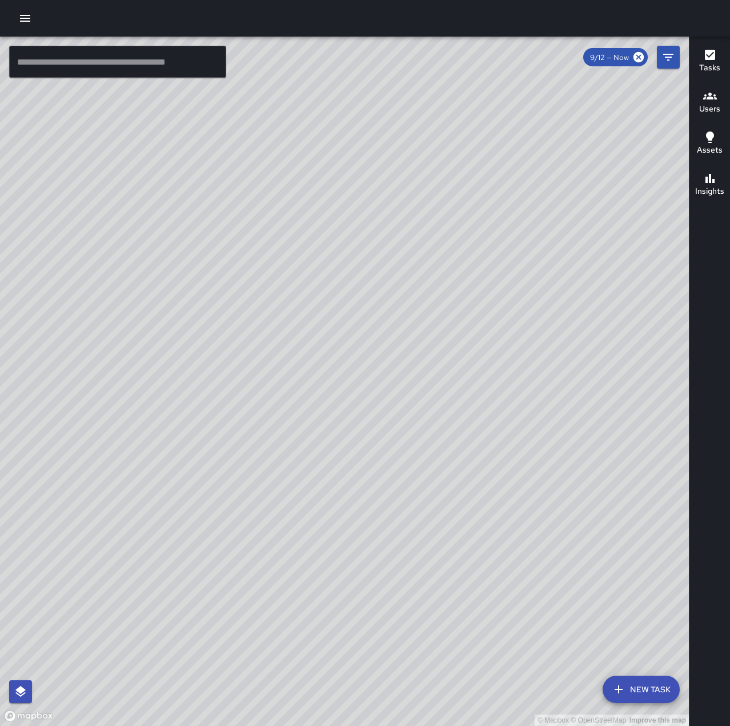
drag, startPoint x: 409, startPoint y: 426, endPoint x: 362, endPoint y: 753, distance: 330.8
click at [362, 725] on html "© Mapbox © OpenStreetMap Improve this map ​ New Task 9/12 — Now Map Layers Task…" at bounding box center [365, 363] width 730 height 726
drag, startPoint x: 471, startPoint y: 502, endPoint x: 258, endPoint y: 554, distance: 219.0
click at [258, 554] on div "© Mapbox © OpenStreetMap Improve this map" at bounding box center [344, 381] width 689 height 689
drag, startPoint x: 313, startPoint y: 498, endPoint x: 405, endPoint y: 197, distance: 315.4
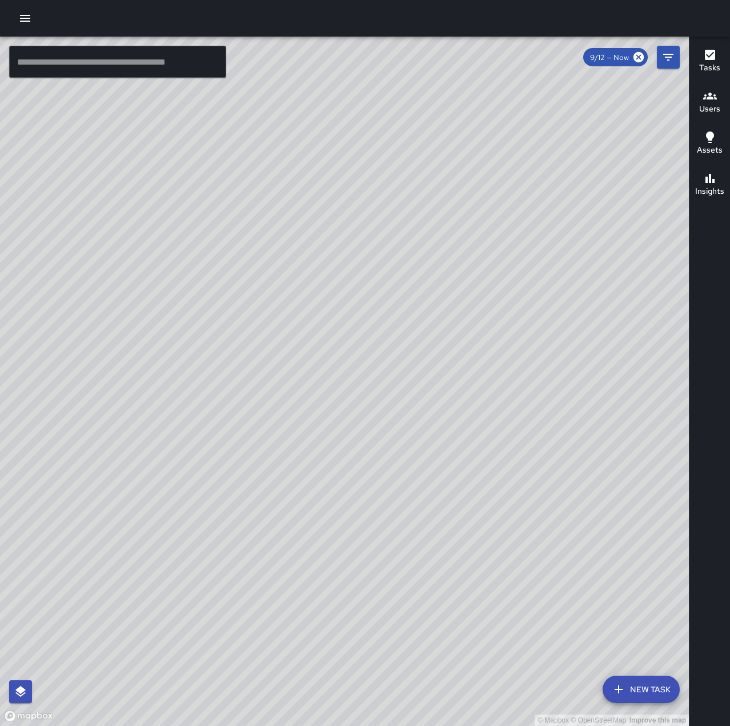
click at [405, 197] on div "© Mapbox © OpenStreetMap Improve this map" at bounding box center [344, 381] width 689 height 689
drag, startPoint x: 281, startPoint y: 517, endPoint x: 420, endPoint y: 264, distance: 289.0
click at [420, 264] on div "© Mapbox © OpenStreetMap Improve this map" at bounding box center [344, 381] width 689 height 689
drag, startPoint x: 315, startPoint y: 463, endPoint x: 447, endPoint y: 393, distance: 149.0
click at [447, 393] on div "© Mapbox © OpenStreetMap Improve this map" at bounding box center [344, 381] width 689 height 689
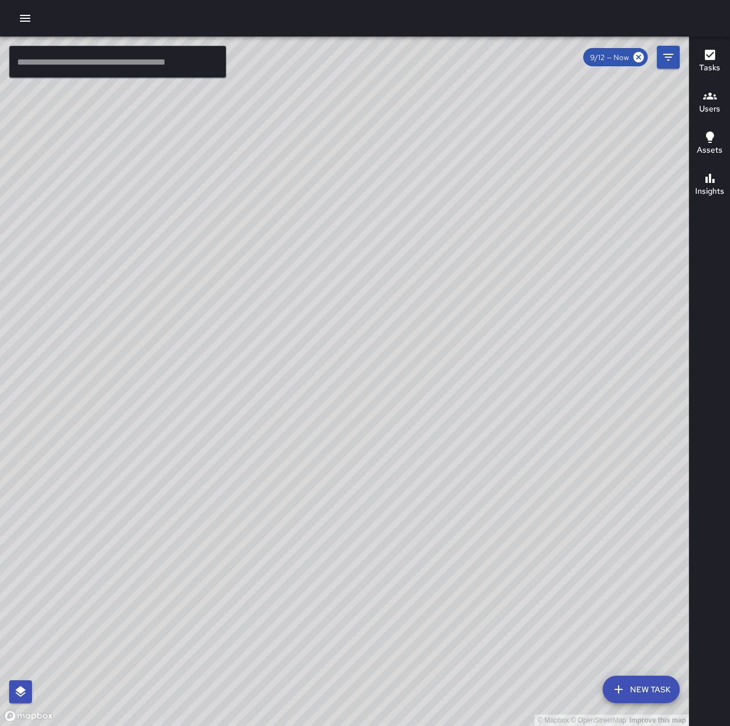
drag, startPoint x: 413, startPoint y: 547, endPoint x: 482, endPoint y: 403, distance: 159.0
click at [482, 403] on div "© Mapbox © OpenStreetMap Improve this map" at bounding box center [344, 381] width 689 height 689
drag, startPoint x: 471, startPoint y: 514, endPoint x: 543, endPoint y: 527, distance: 73.2
click at [543, 527] on div "© Mapbox © OpenStreetMap Improve this map" at bounding box center [344, 381] width 689 height 689
drag, startPoint x: 211, startPoint y: 583, endPoint x: 615, endPoint y: 462, distance: 422.3
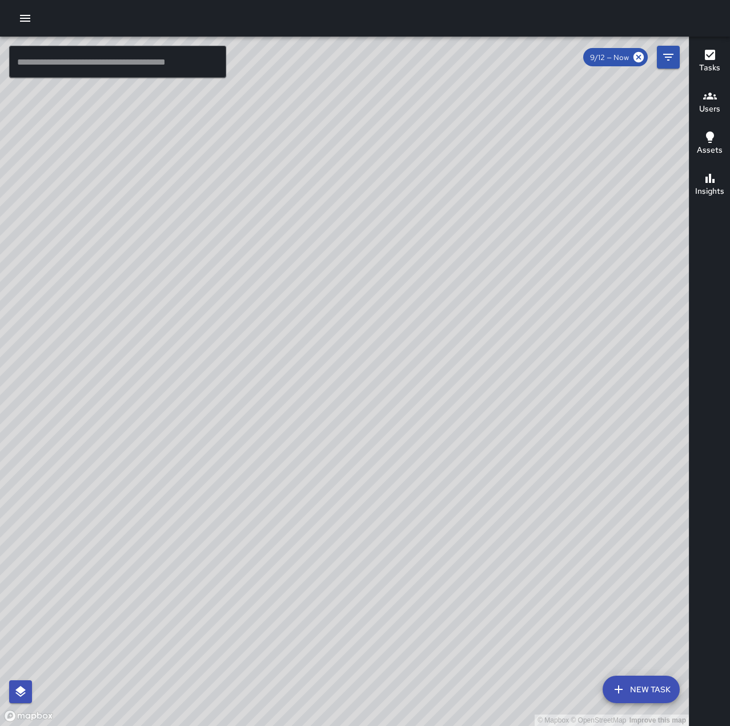
click at [615, 462] on div "© Mapbox © OpenStreetMap Improve this map" at bounding box center [344, 381] width 689 height 689
drag, startPoint x: 481, startPoint y: 442, endPoint x: 117, endPoint y: 417, distance: 364.9
click at [117, 417] on div "© Mapbox © OpenStreetMap Improve this map" at bounding box center [344, 381] width 689 height 689
drag, startPoint x: 357, startPoint y: 361, endPoint x: 448, endPoint y: 750, distance: 399.7
click at [448, 725] on html "© Mapbox © OpenStreetMap Improve this map ​ New Task 9/12 — Now Map Layers Task…" at bounding box center [365, 363] width 730 height 726
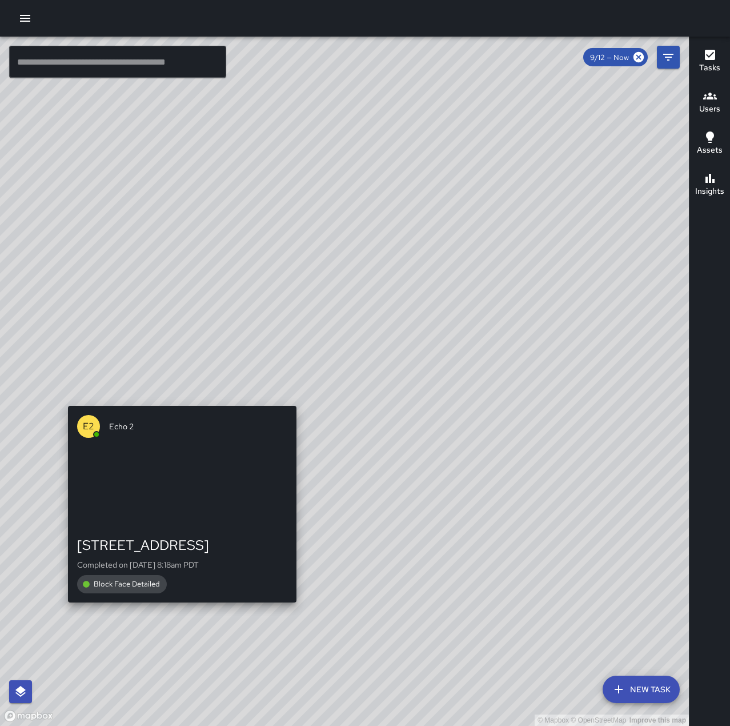
drag, startPoint x: 500, startPoint y: 525, endPoint x: 177, endPoint y: 611, distance: 334.2
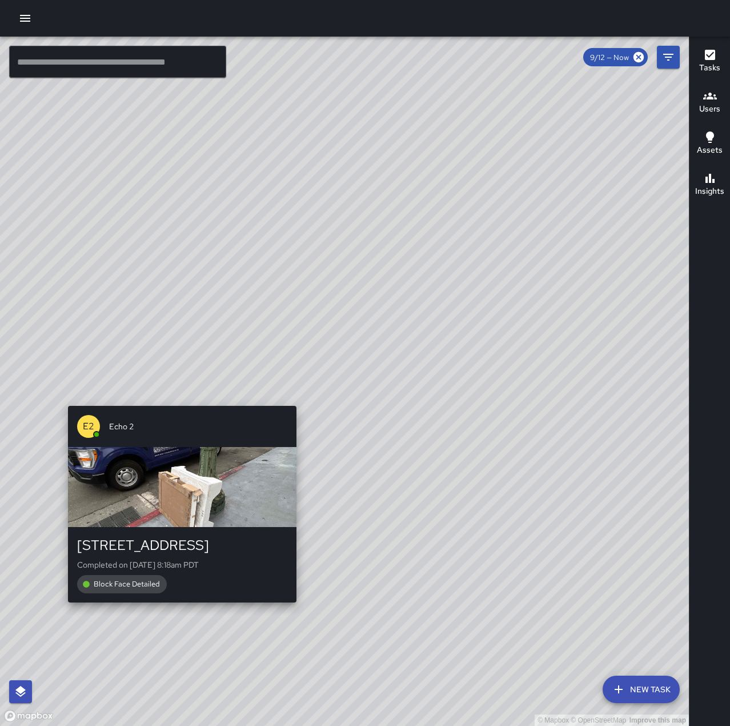
click at [177, 611] on div "© Mapbox © OpenStreetMap Improve this map E2 Echo [GEOGRAPHIC_DATA][STREET_ADDR…" at bounding box center [344, 381] width 689 height 689
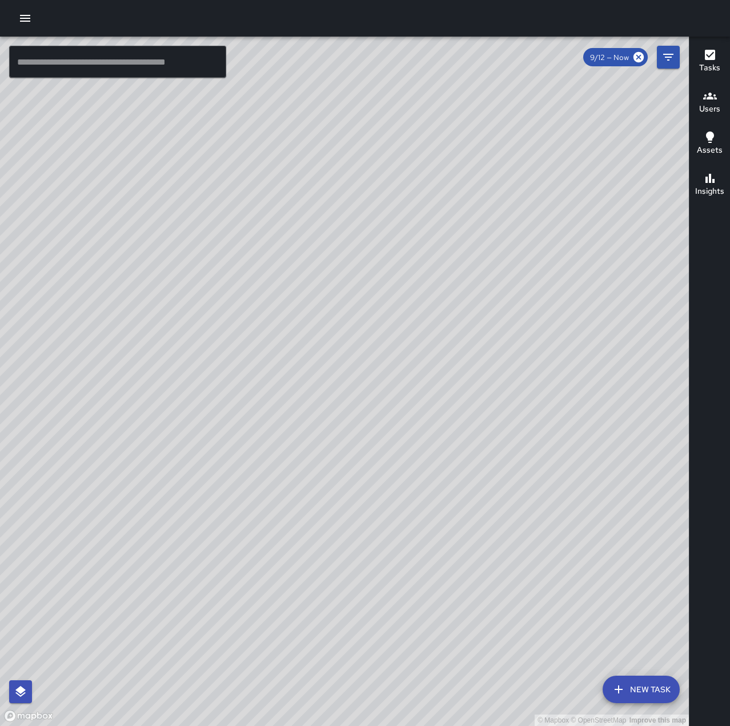
drag, startPoint x: 373, startPoint y: 469, endPoint x: 493, endPoint y: 396, distance: 140.5
click at [493, 396] on div "© Mapbox © OpenStreetMap Improve this map" at bounding box center [344, 381] width 689 height 689
drag, startPoint x: 190, startPoint y: 550, endPoint x: 547, endPoint y: 157, distance: 531.6
click at [547, 157] on div "© Mapbox © OpenStreetMap Improve this map" at bounding box center [344, 381] width 689 height 689
drag, startPoint x: 457, startPoint y: 379, endPoint x: 671, endPoint y: 82, distance: 366.3
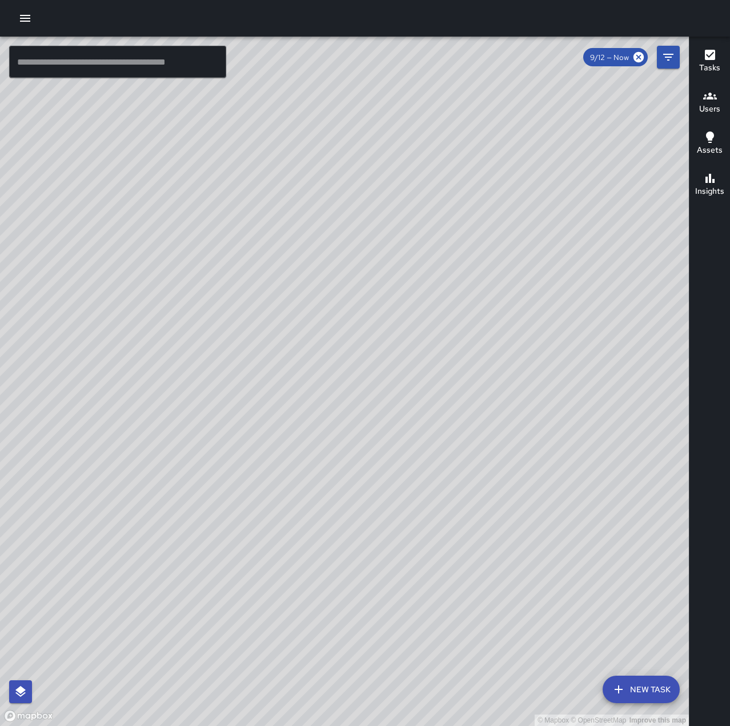
click at [671, 82] on div "© Mapbox © OpenStreetMap Improve this map" at bounding box center [344, 381] width 689 height 689
drag, startPoint x: 492, startPoint y: 434, endPoint x: 693, endPoint y: 51, distance: 433.0
click at [693, 51] on div "© Mapbox © OpenStreetMap Improve this map ​ New Task 9/12 — Now Map Layers Task…" at bounding box center [365, 381] width 730 height 689
drag, startPoint x: 623, startPoint y: 164, endPoint x: 591, endPoint y: 369, distance: 207.5
click at [591, 369] on div "© Mapbox © OpenStreetMap Improve this map" at bounding box center [344, 381] width 689 height 689
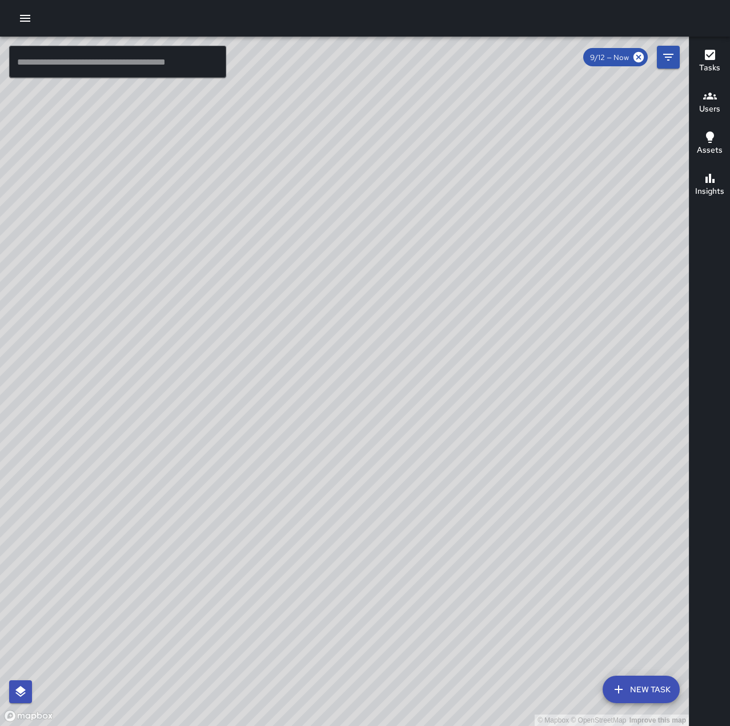
drag, startPoint x: 580, startPoint y: 327, endPoint x: 333, endPoint y: 495, distance: 299.1
click at [323, 567] on div "© Mapbox © OpenStreetMap Improve this map" at bounding box center [344, 381] width 689 height 689
drag, startPoint x: 454, startPoint y: 506, endPoint x: 393, endPoint y: 463, distance: 74.7
click at [393, 463] on div "© Mapbox © OpenStreetMap Improve this map" at bounding box center [344, 381] width 689 height 689
drag, startPoint x: 550, startPoint y: 475, endPoint x: 305, endPoint y: 594, distance: 273.2
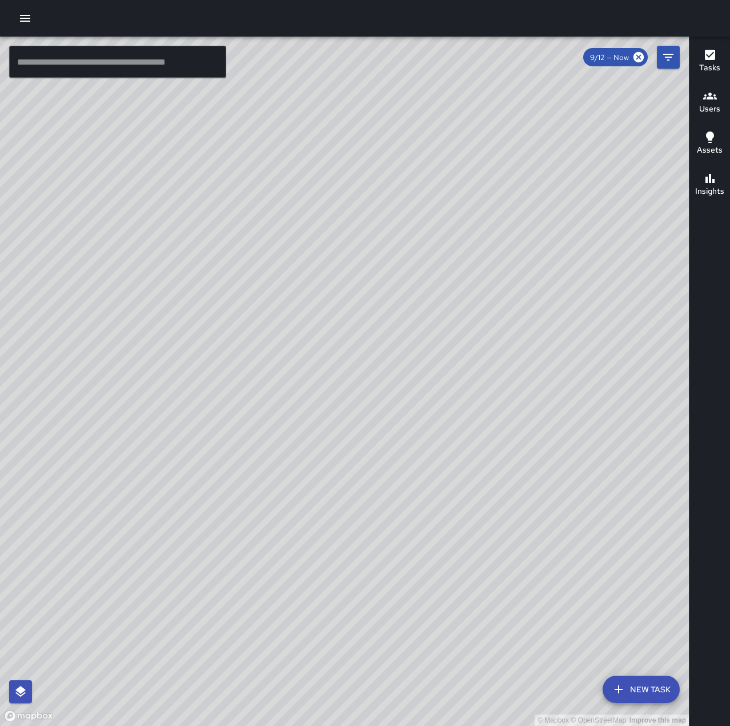
click at [309, 611] on div "© Mapbox © OpenStreetMap Improve this map" at bounding box center [344, 381] width 689 height 689
drag, startPoint x: 454, startPoint y: 416, endPoint x: 389, endPoint y: 411, distance: 65.3
click at [389, 411] on div "© Mapbox © OpenStreetMap Improve this map" at bounding box center [344, 381] width 689 height 689
drag, startPoint x: 428, startPoint y: 195, endPoint x: 497, endPoint y: 519, distance: 331.7
click at [497, 519] on div "© Mapbox © OpenStreetMap Improve this map" at bounding box center [344, 381] width 689 height 689
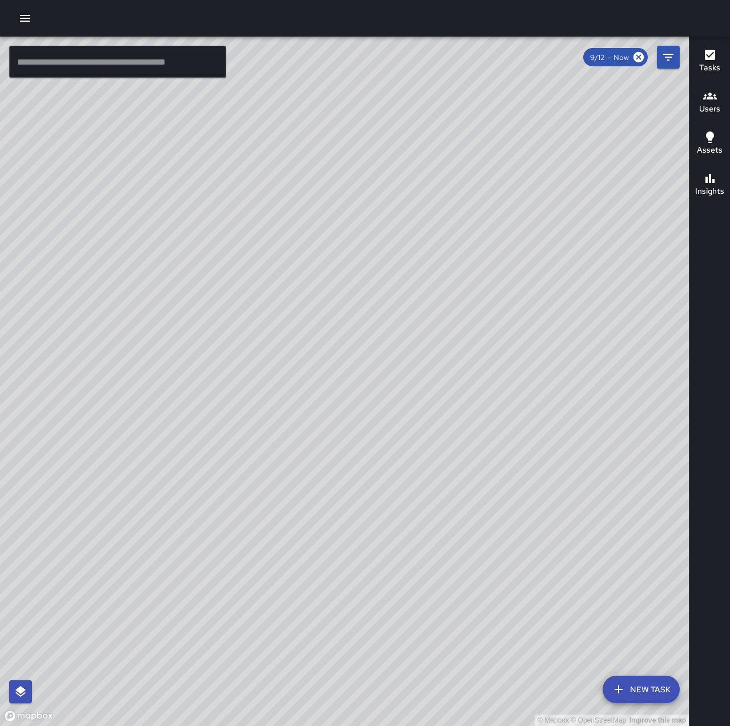
drag, startPoint x: 595, startPoint y: 339, endPoint x: 99, endPoint y: 565, distance: 545.2
click at [97, 567] on div "© Mapbox © OpenStreetMap Improve this map" at bounding box center [344, 381] width 689 height 689
drag, startPoint x: 429, startPoint y: 376, endPoint x: 369, endPoint y: 622, distance: 252.8
click at [369, 622] on div "© Mapbox © OpenStreetMap Improve this map" at bounding box center [344, 381] width 689 height 689
drag, startPoint x: 454, startPoint y: 121, endPoint x: 404, endPoint y: 204, distance: 96.9
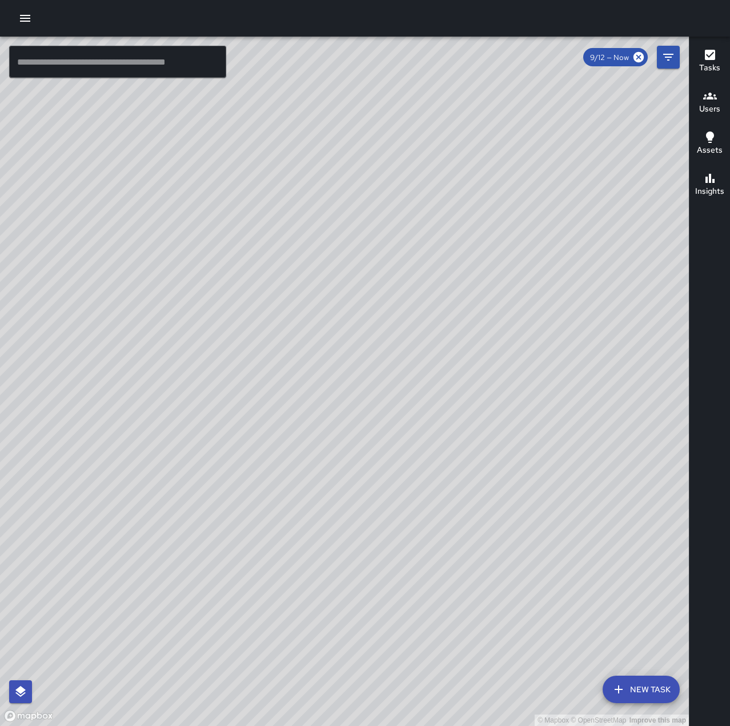
click at [404, 204] on div "© Mapbox © OpenStreetMap Improve this map" at bounding box center [344, 381] width 689 height 689
drag, startPoint x: 477, startPoint y: 103, endPoint x: 377, endPoint y: 181, distance: 126.5
click at [377, 181] on div "© Mapbox © OpenStreetMap Improve this map" at bounding box center [344, 381] width 689 height 689
drag, startPoint x: 495, startPoint y: 135, endPoint x: 335, endPoint y: 238, distance: 191.0
click at [333, 247] on div "© Mapbox © OpenStreetMap Improve this map" at bounding box center [344, 381] width 689 height 689
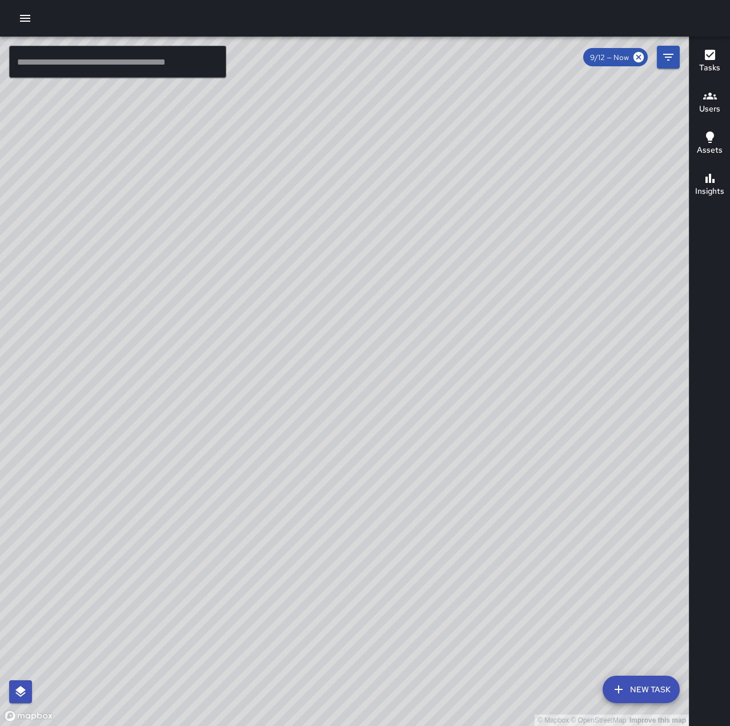
click at [17, 17] on button "button" at bounding box center [25, 18] width 23 height 23
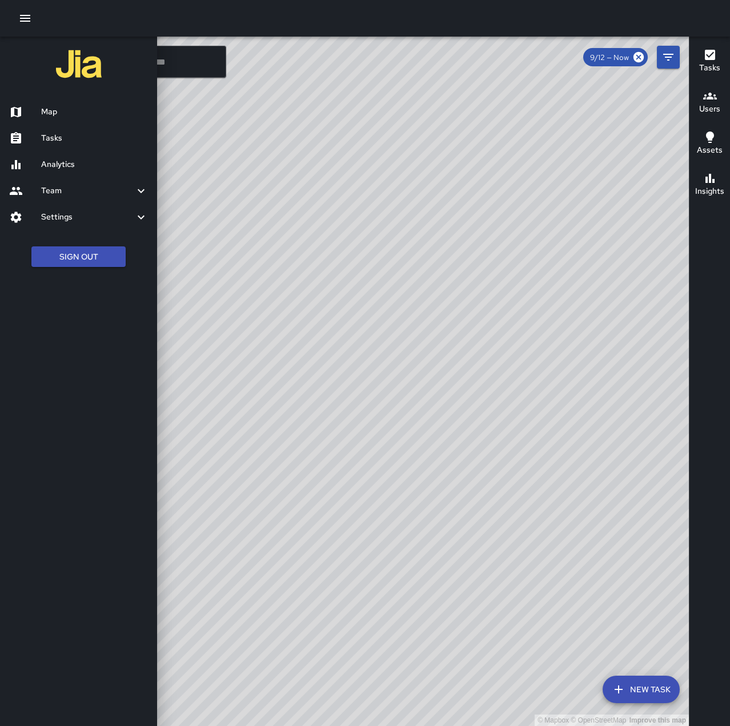
click at [71, 139] on h6 "Tasks" at bounding box center [94, 138] width 107 height 13
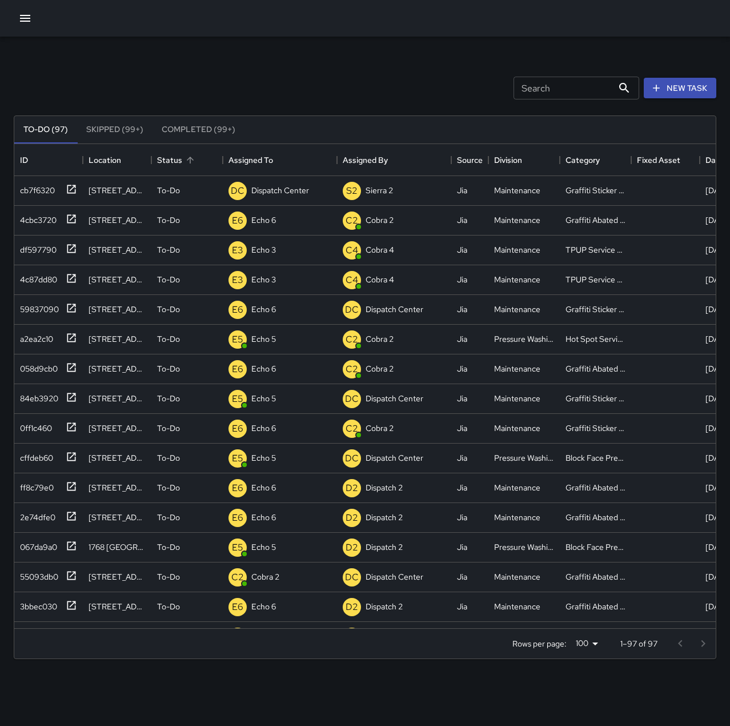
scroll to position [475, 693]
click at [65, 186] on div at bounding box center [69, 188] width 16 height 19
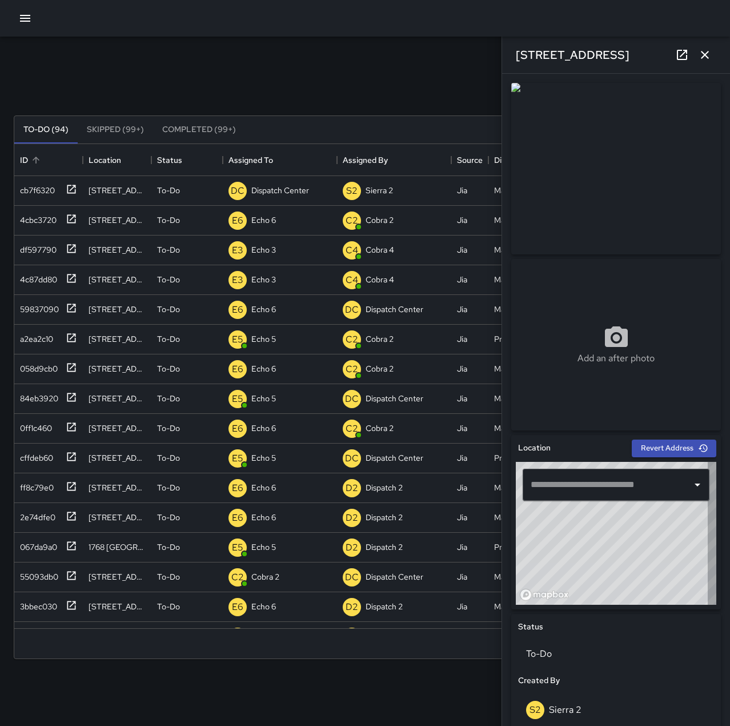
type input "**********"
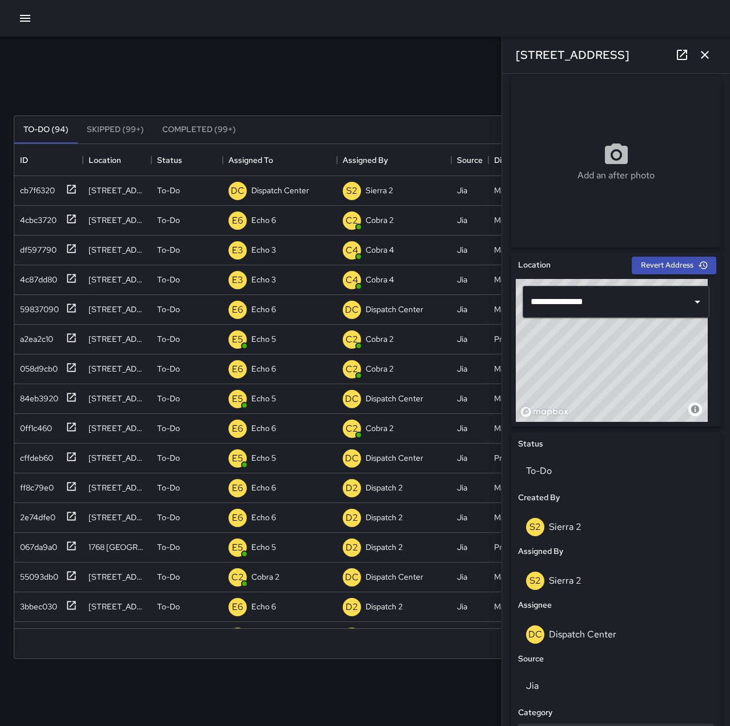
scroll to position [286, 0]
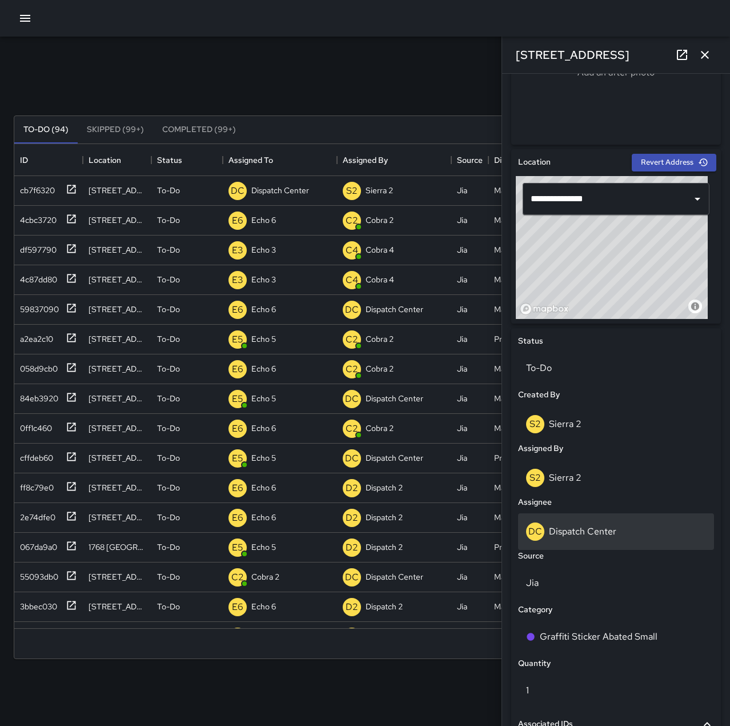
click at [593, 537] on p "Dispatch Center" at bounding box center [582, 531] width 67 height 12
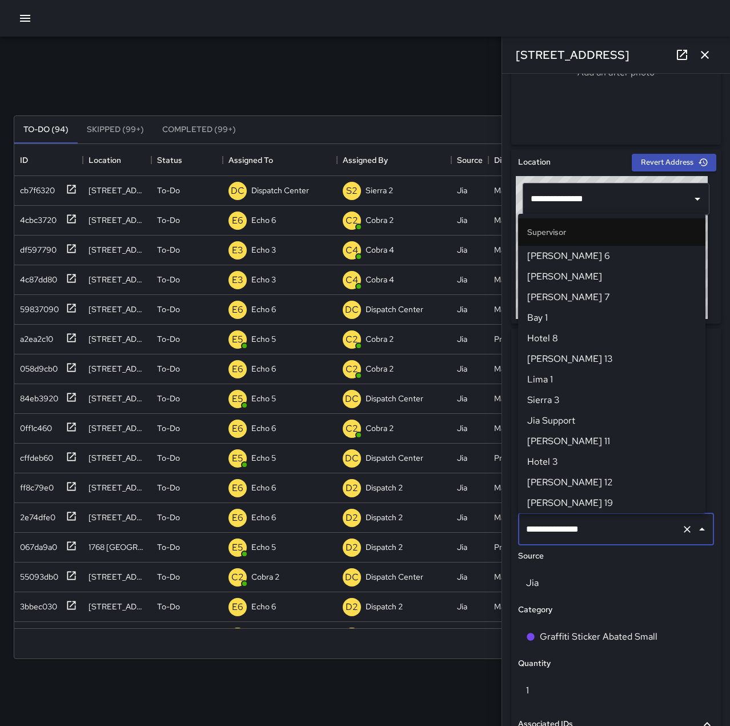
scroll to position [1090, 0]
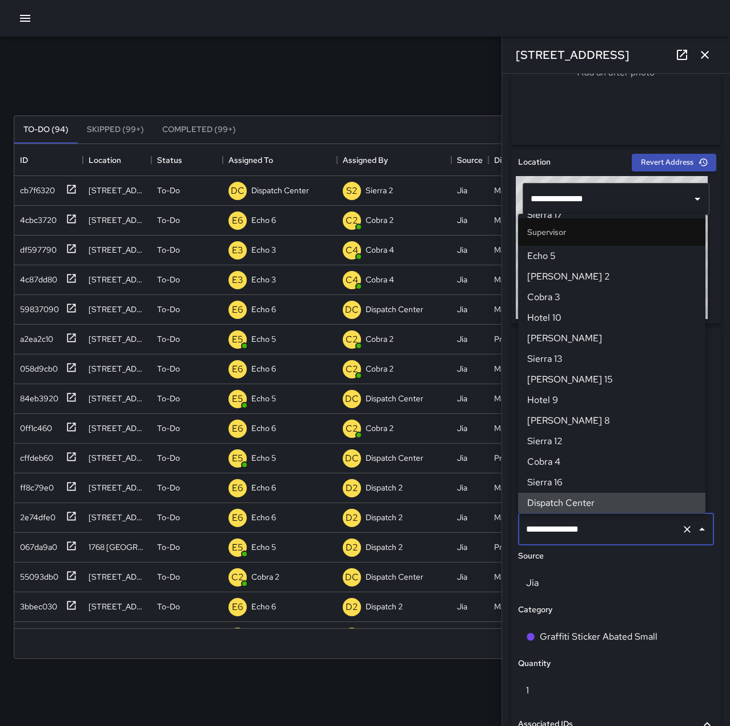
click at [684, 527] on icon "Clear" at bounding box center [687, 529] width 7 height 7
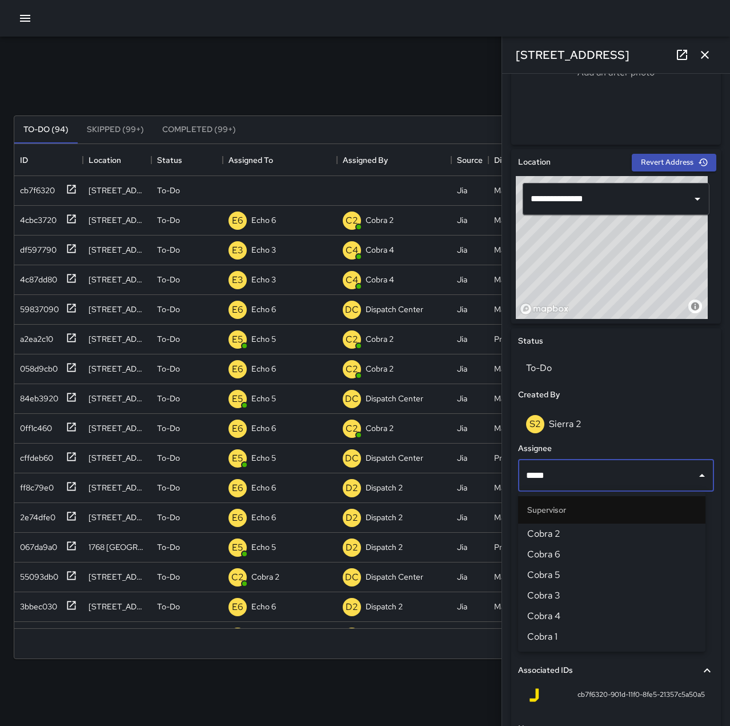
type input "*****"
click at [569, 522] on li "Supervisor" at bounding box center [611, 509] width 187 height 27
click at [570, 527] on span "Cobra 2" at bounding box center [611, 534] width 169 height 14
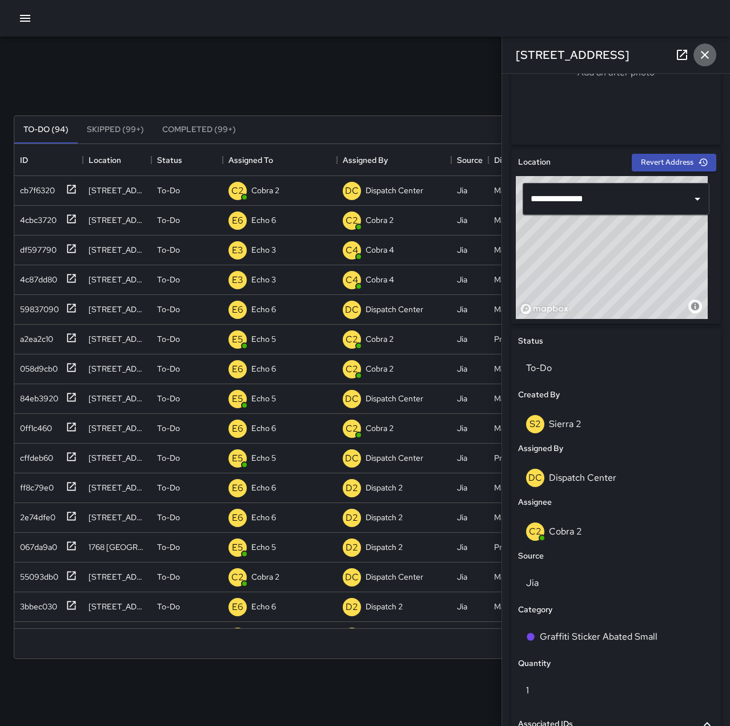
click at [715, 54] on button "button" at bounding box center [705, 54] width 23 height 23
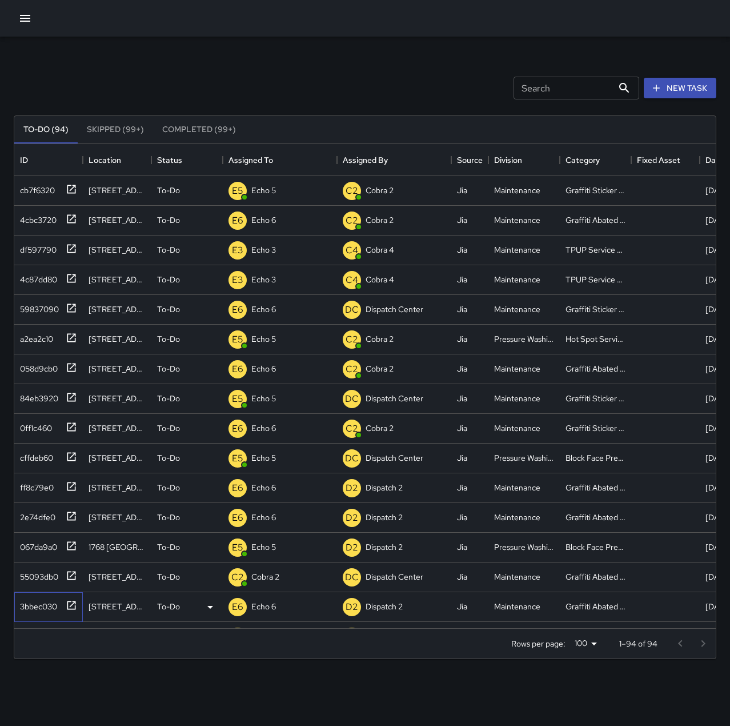
click at [43, 606] on div "3bbec030" at bounding box center [36, 604] width 42 height 16
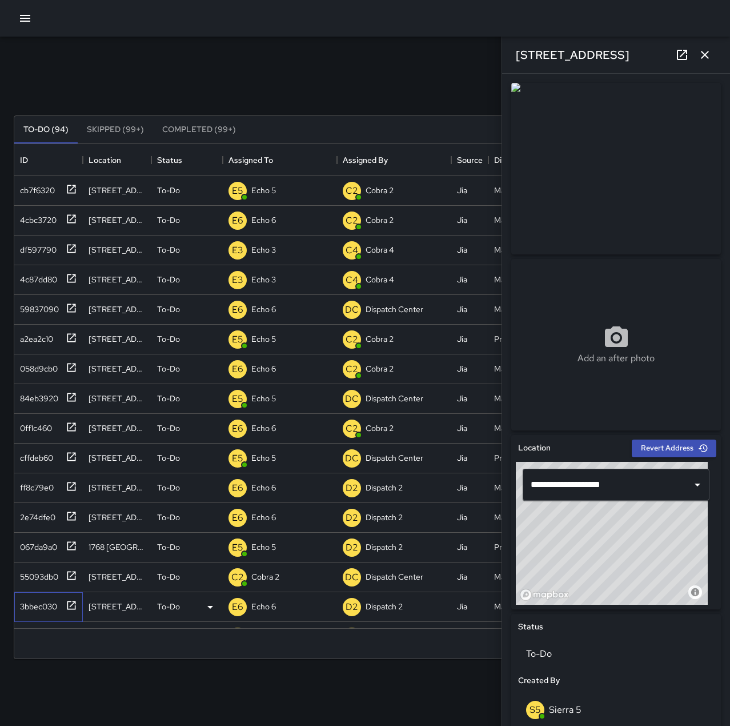
click at [26, 602] on div "3bbec030" at bounding box center [36, 604] width 42 height 16
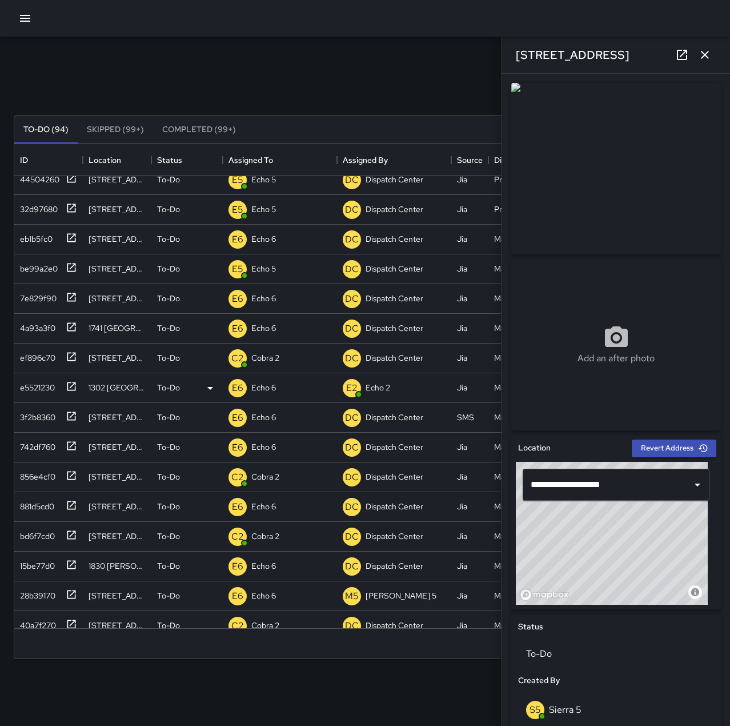
scroll to position [457, 0]
click at [52, 592] on div "28b39170" at bounding box center [35, 593] width 40 height 16
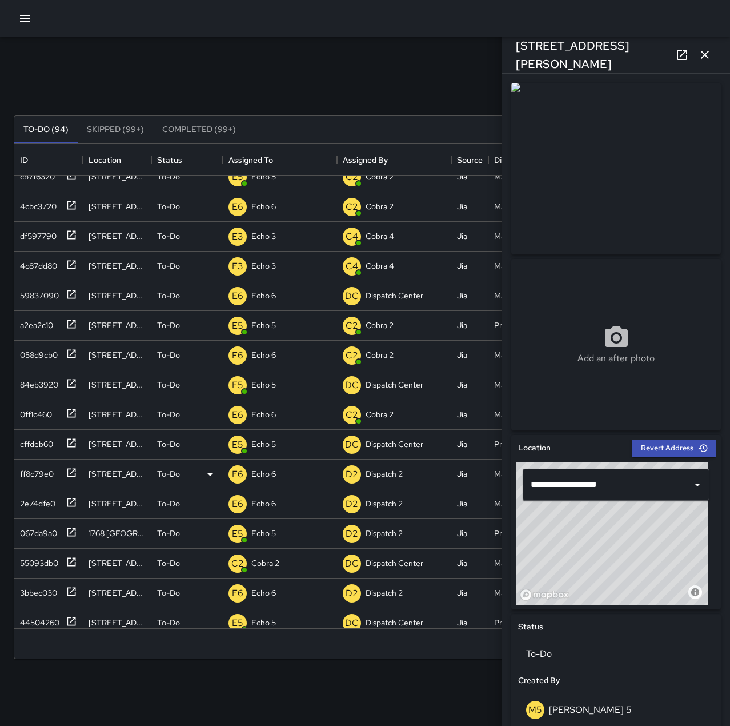
scroll to position [0, 0]
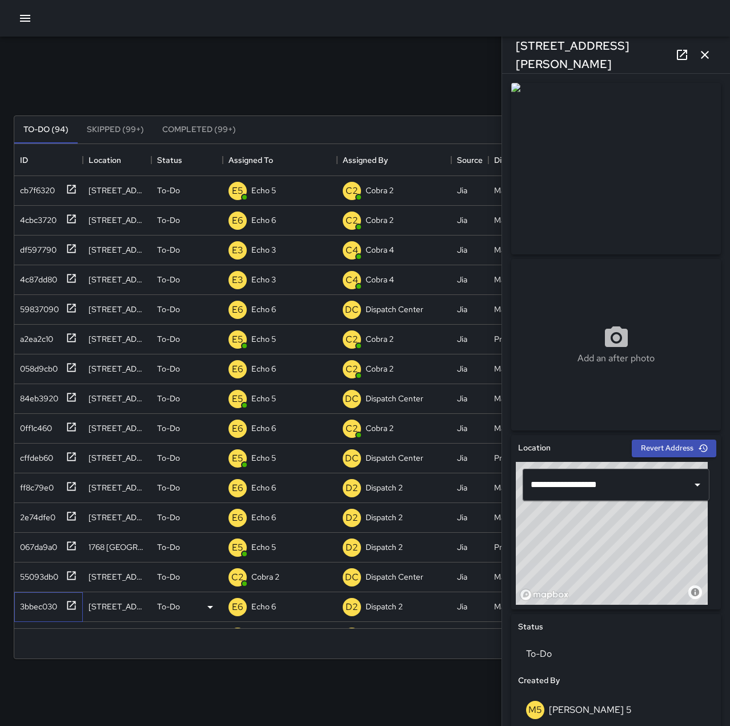
click at [31, 603] on div "3bbec030" at bounding box center [36, 604] width 42 height 16
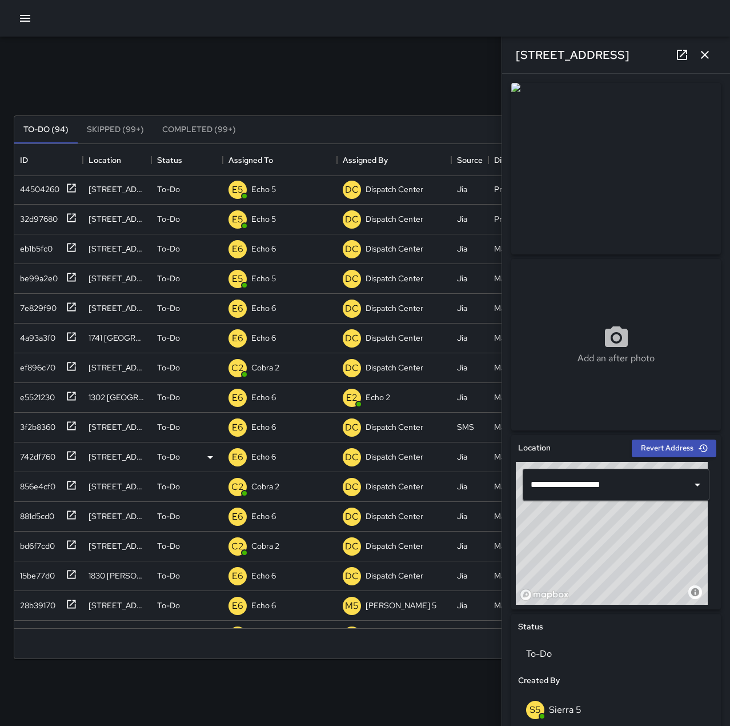
scroll to position [457, 0]
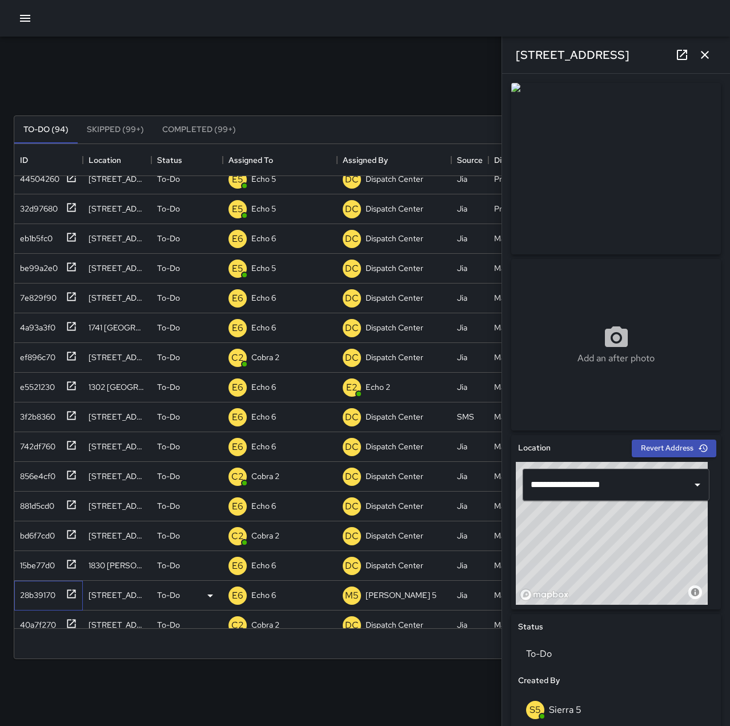
click at [41, 590] on div "28b39170" at bounding box center [35, 593] width 40 height 16
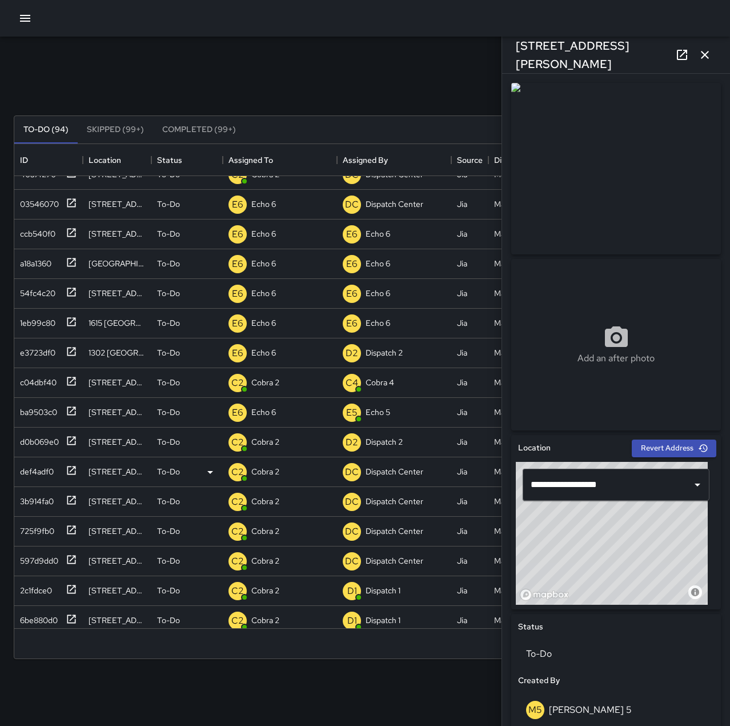
scroll to position [914, 0]
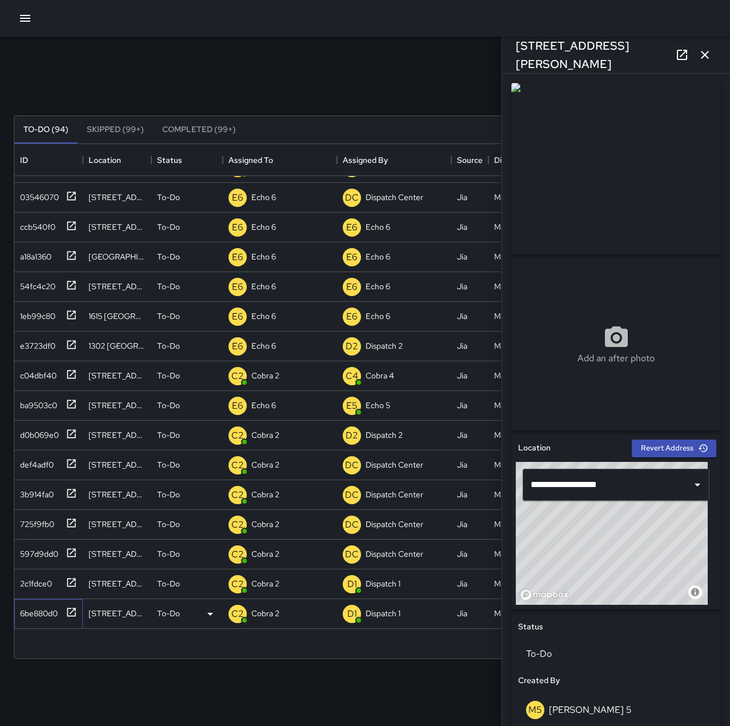
click at [43, 608] on div "6be880d0" at bounding box center [36, 611] width 42 height 16
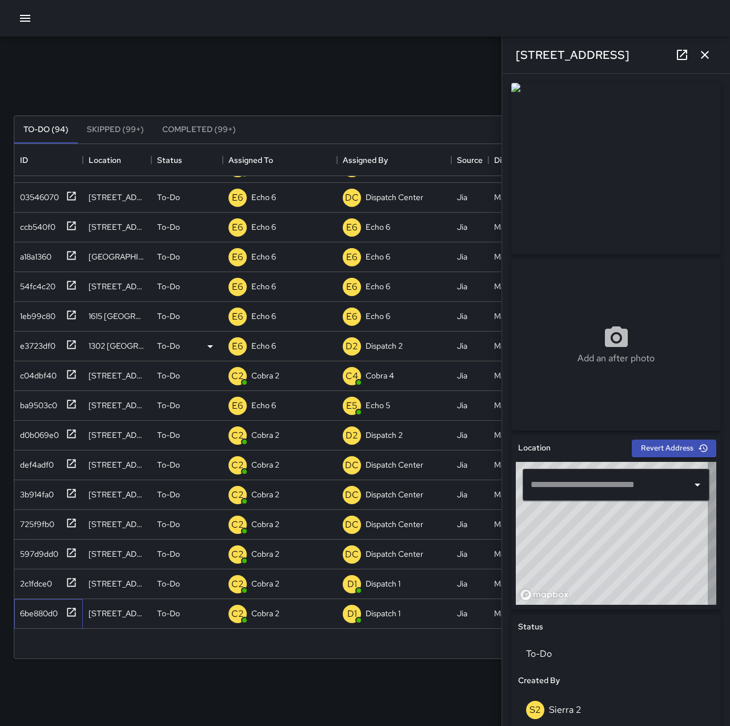
type input "**********"
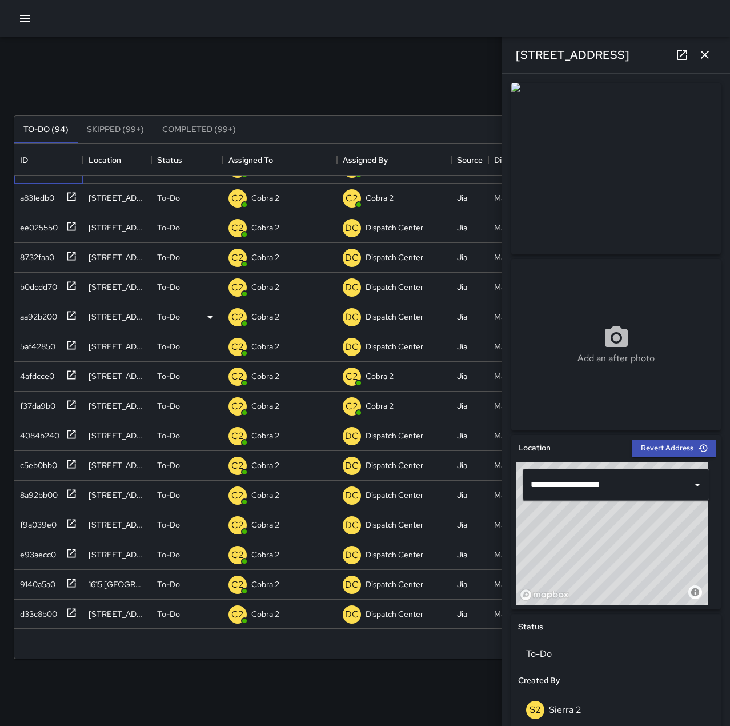
scroll to position [1371, 0]
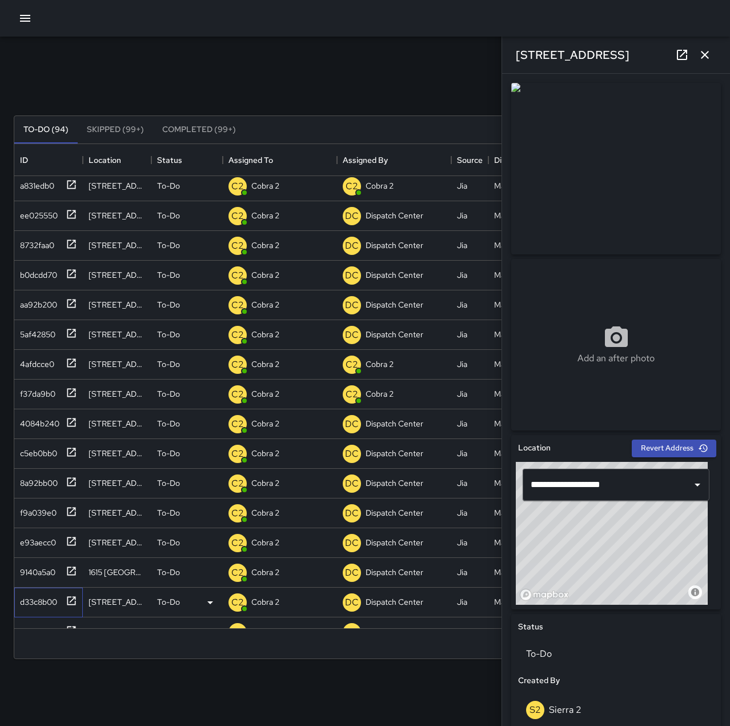
click at [45, 602] on div "d33c8b00" at bounding box center [36, 599] width 42 height 16
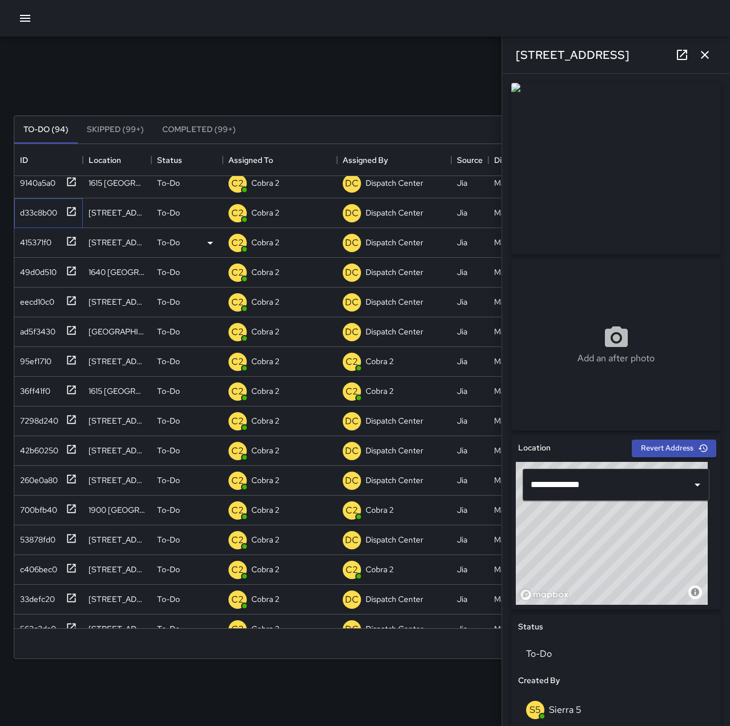
scroll to position [1771, 0]
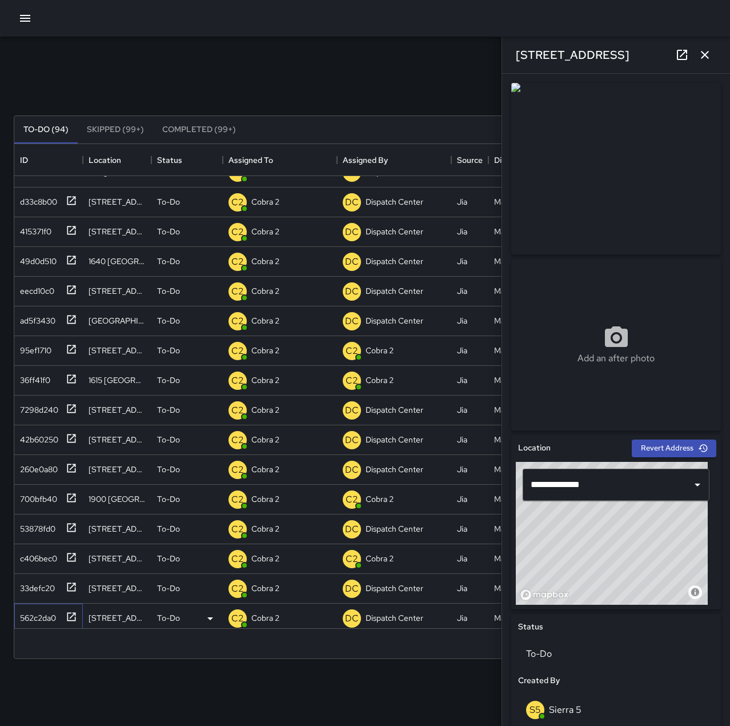
click at [45, 606] on div "562c2da0" at bounding box center [46, 615] width 62 height 19
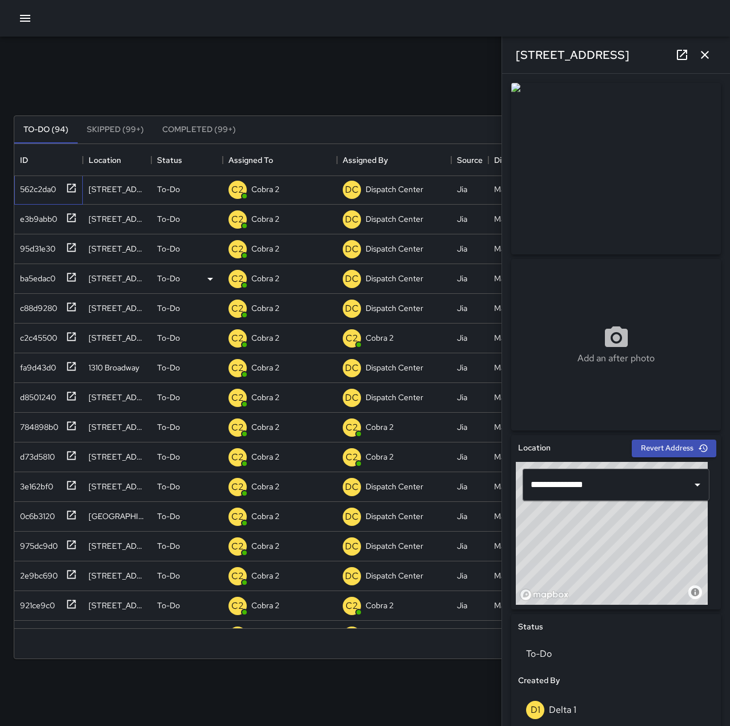
scroll to position [2229, 0]
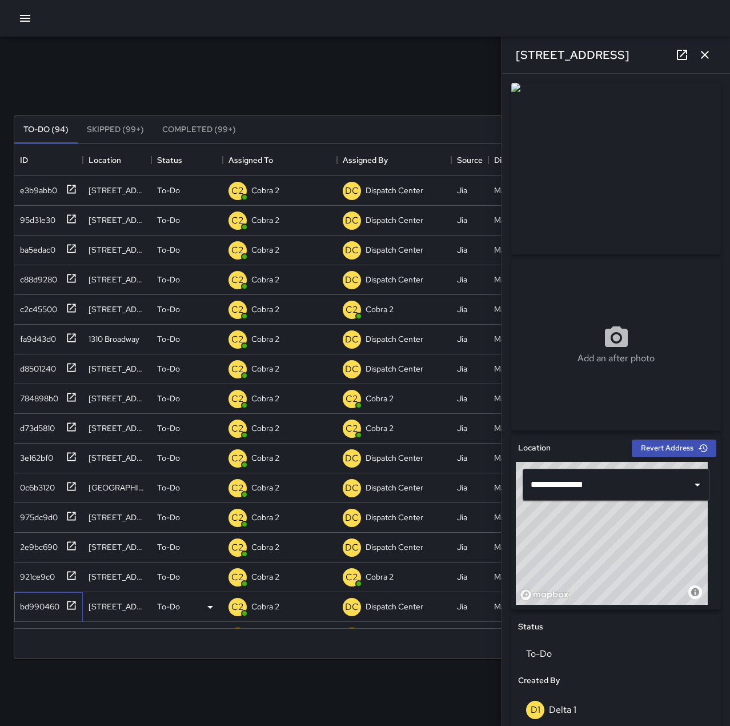
click at [47, 595] on div "bd990460" at bounding box center [46, 604] width 62 height 19
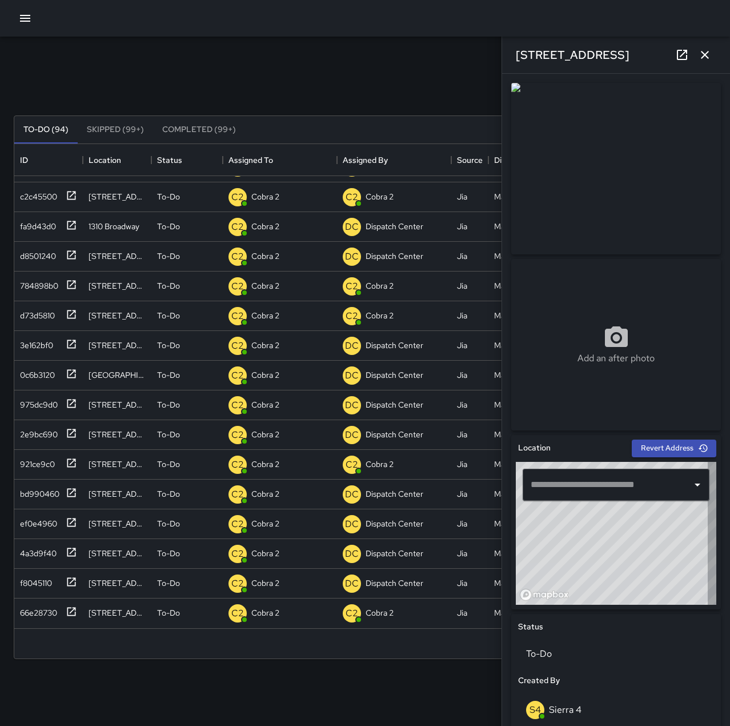
type input "**********"
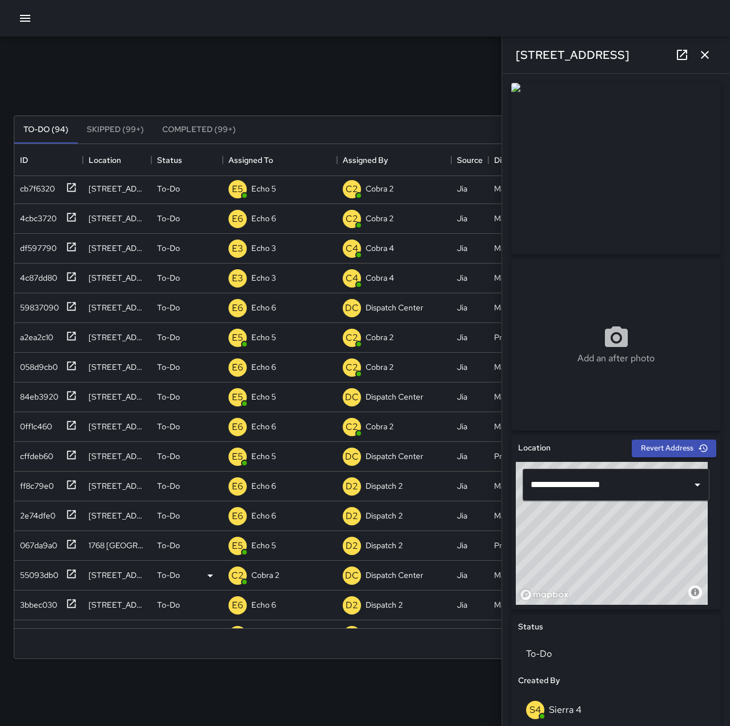
scroll to position [0, 0]
